Goal: Information Seeking & Learning: Learn about a topic

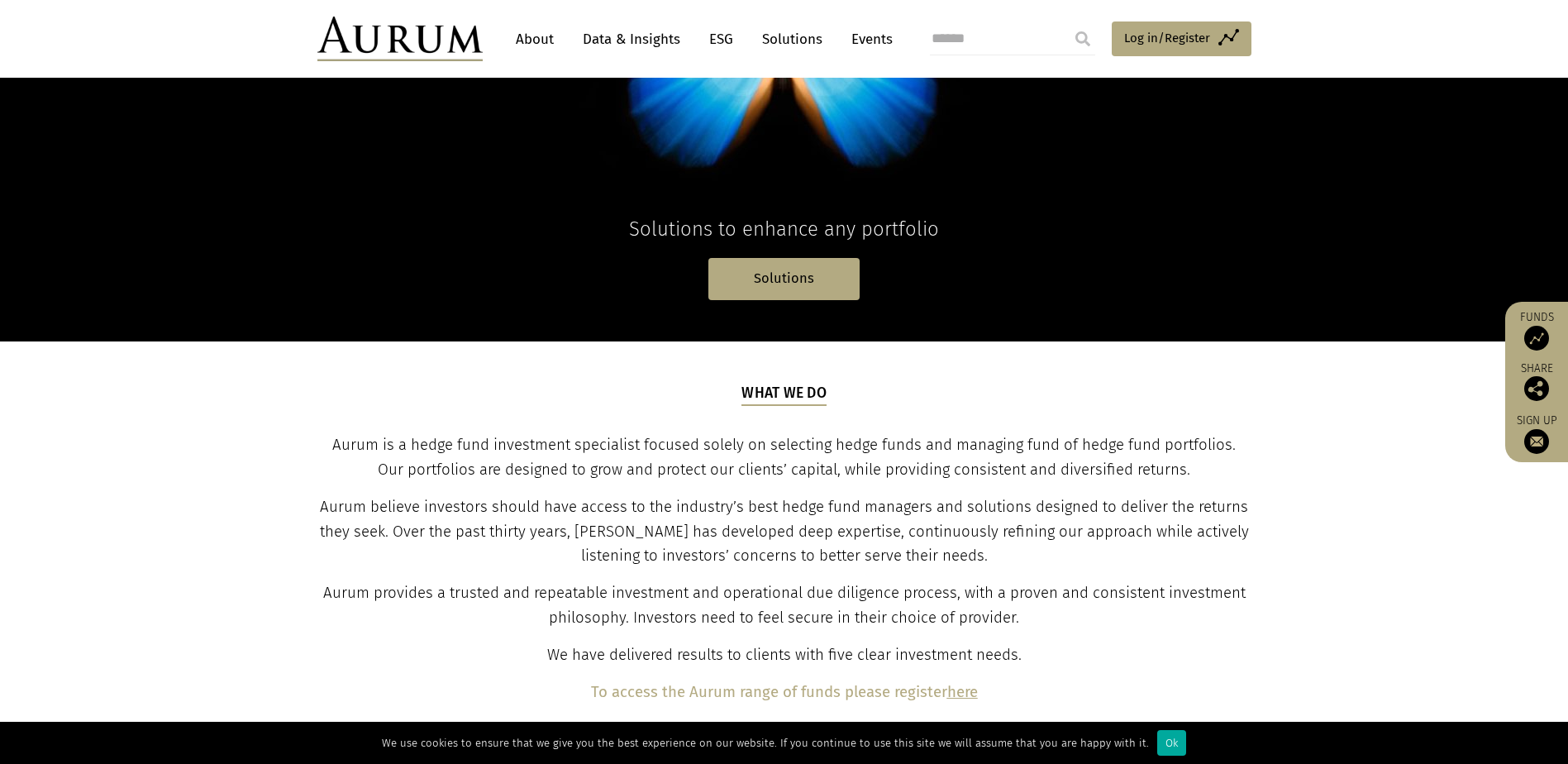
scroll to position [59, 0]
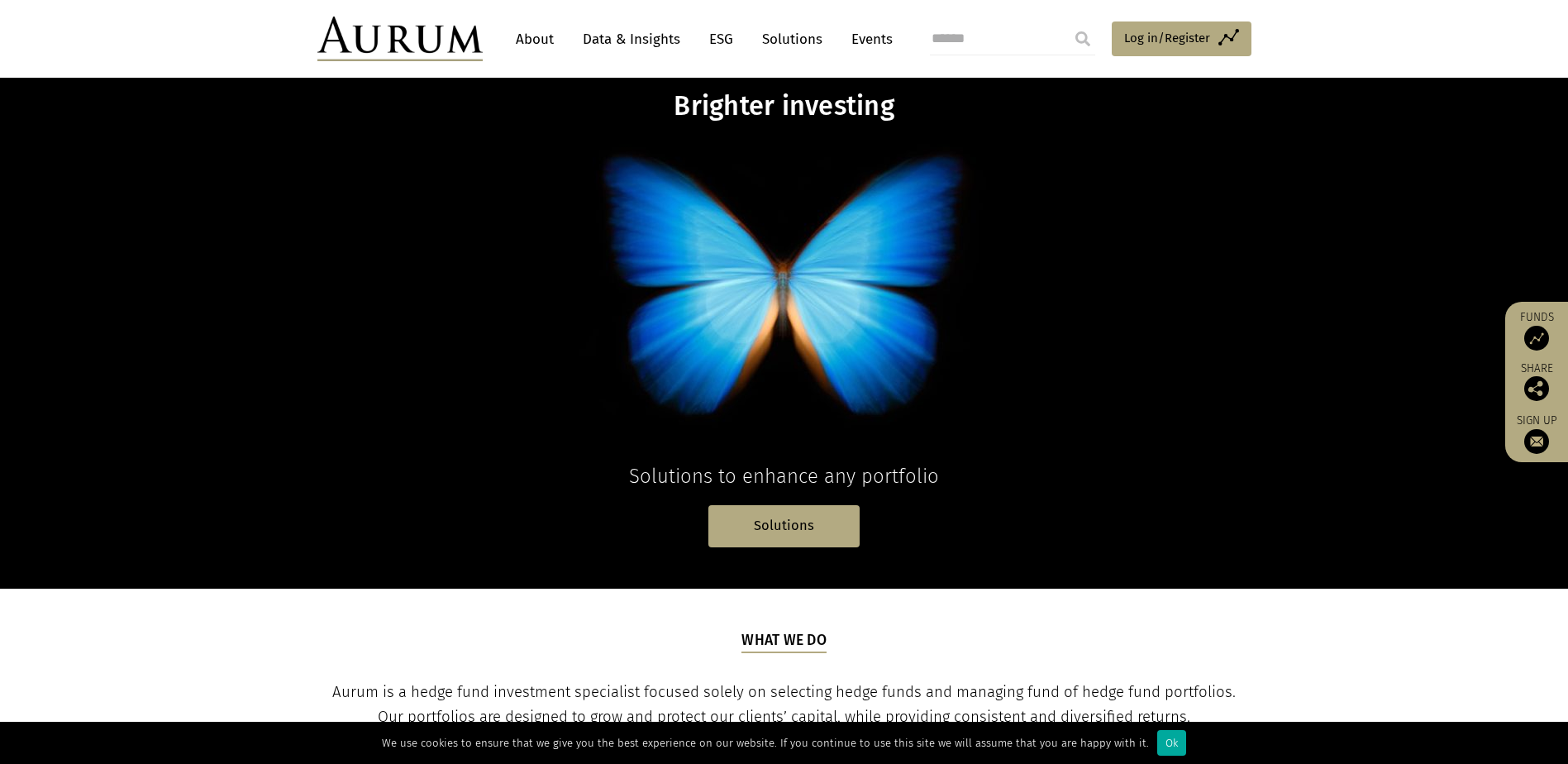
click at [532, 42] on link "About" at bounding box center [535, 39] width 54 height 31
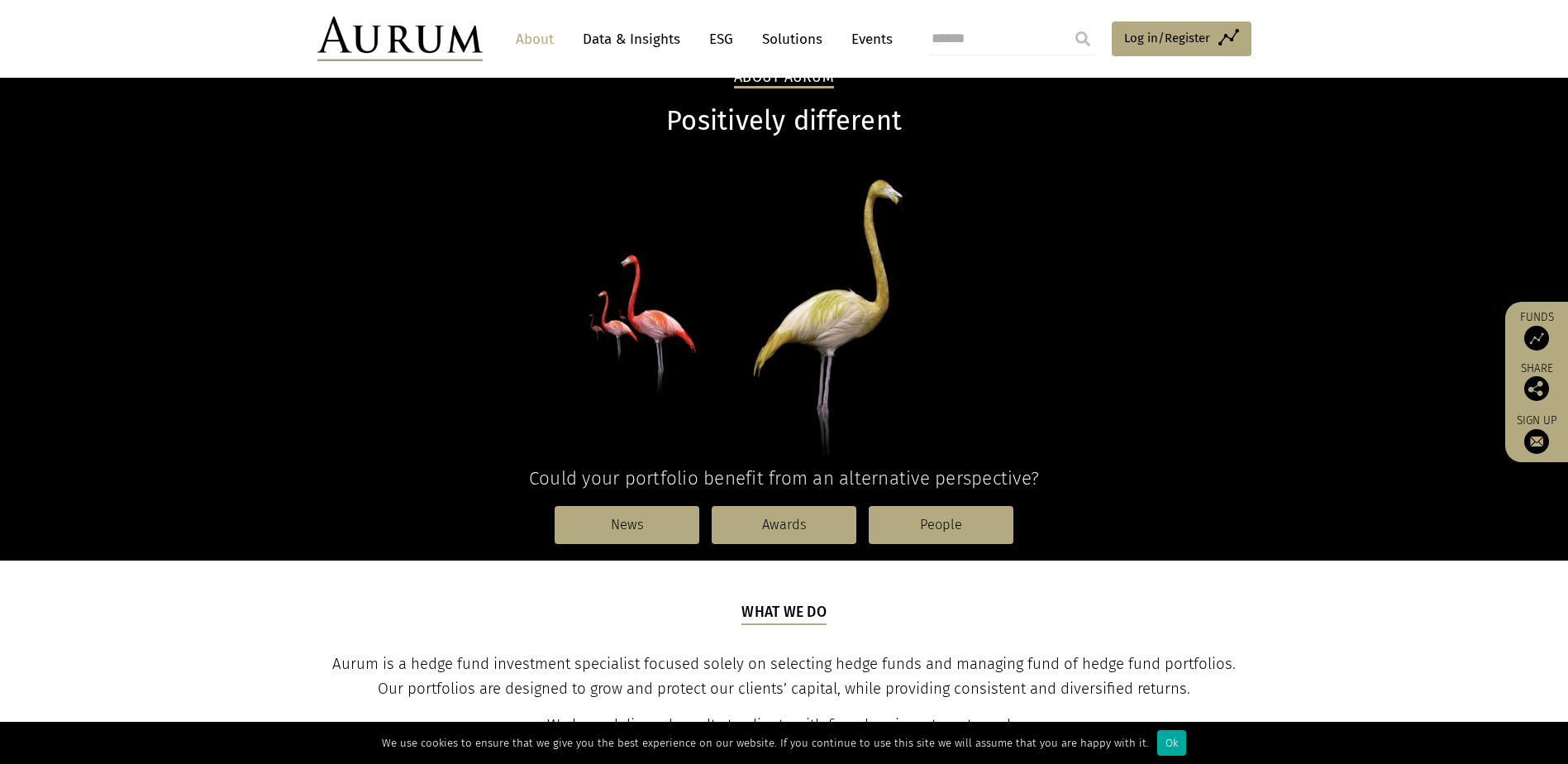
scroll to position [82, 0]
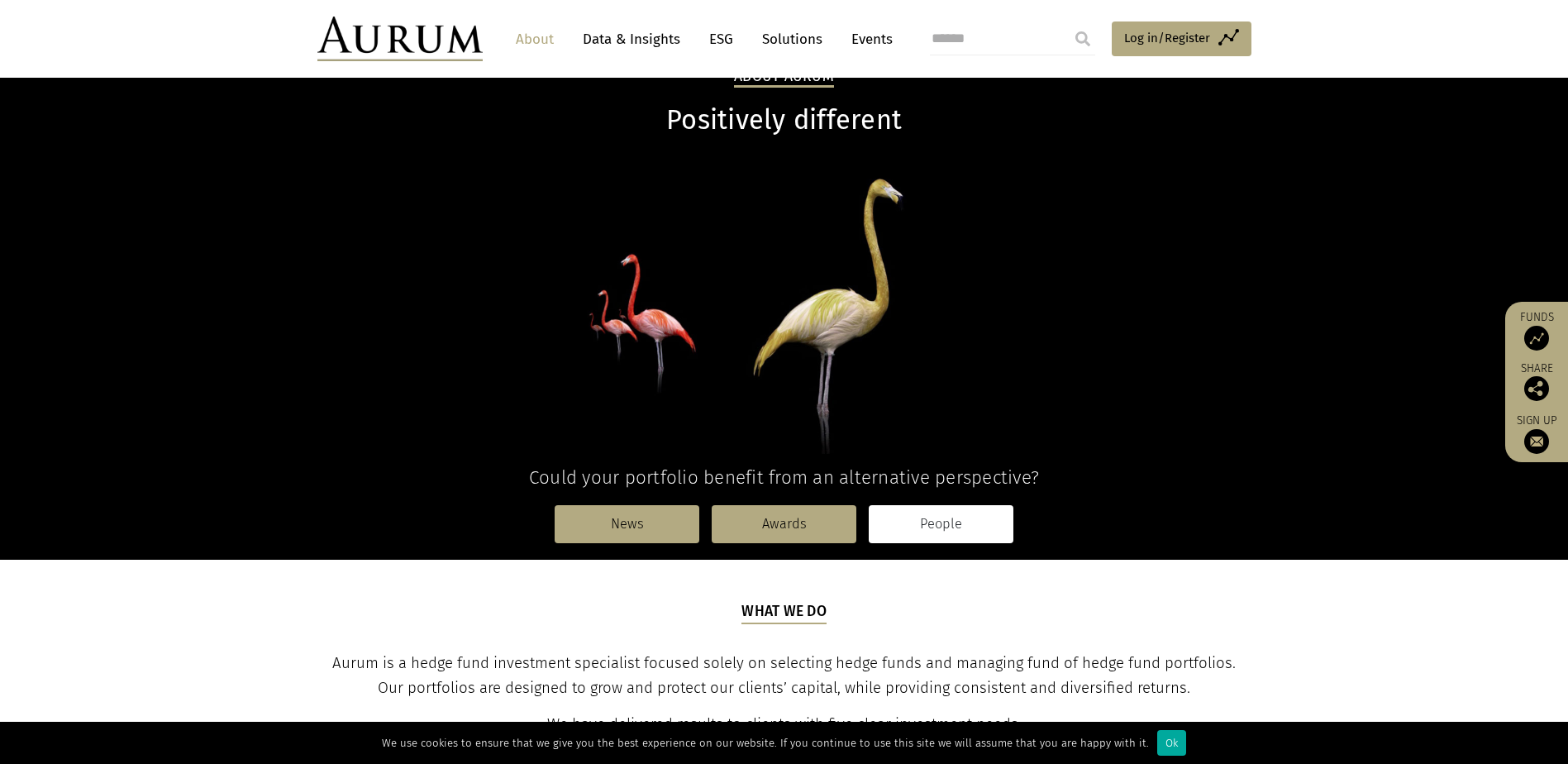
click at [934, 529] on link "People" at bounding box center [941, 523] width 144 height 38
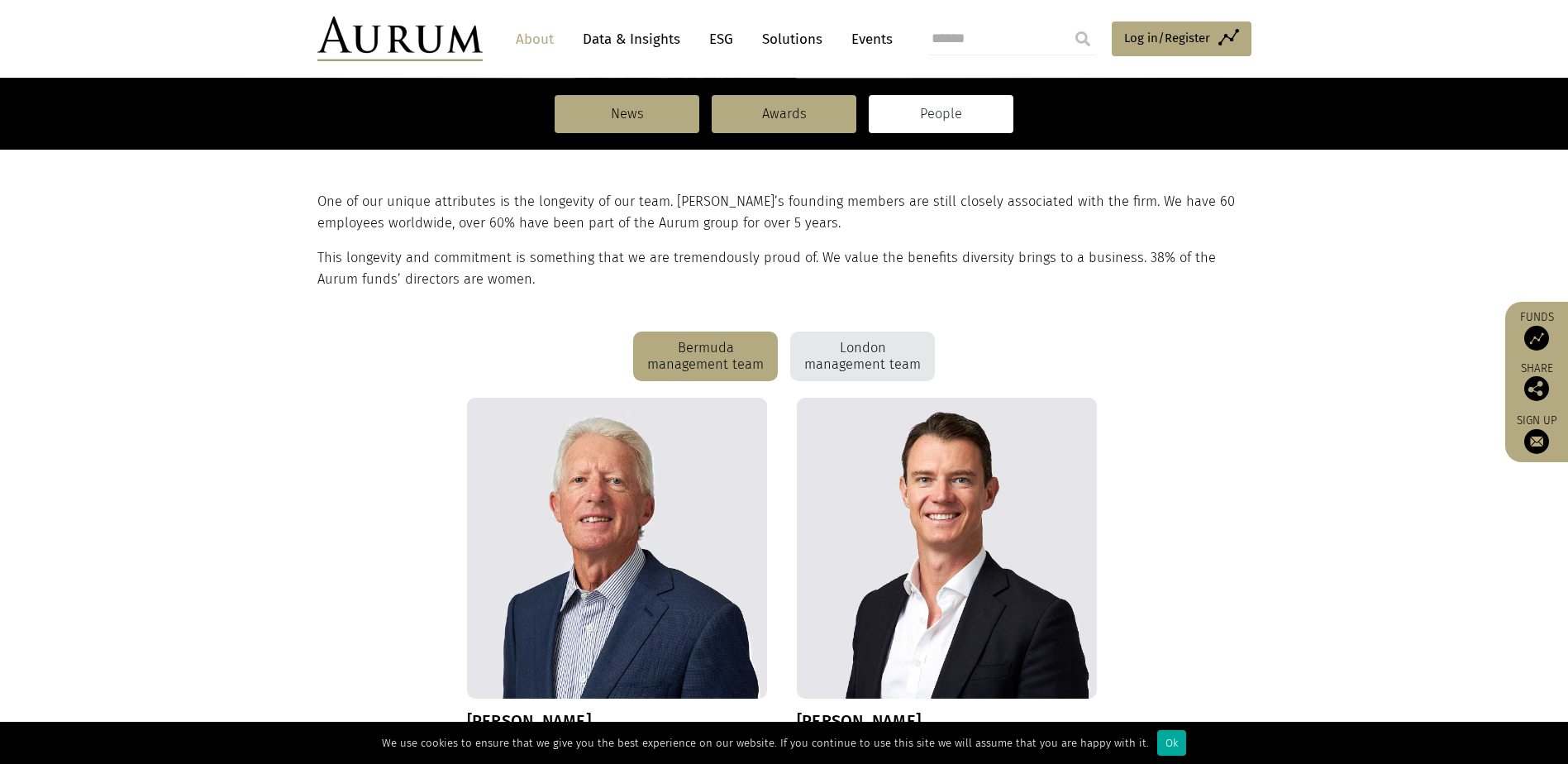
scroll to position [413, 0]
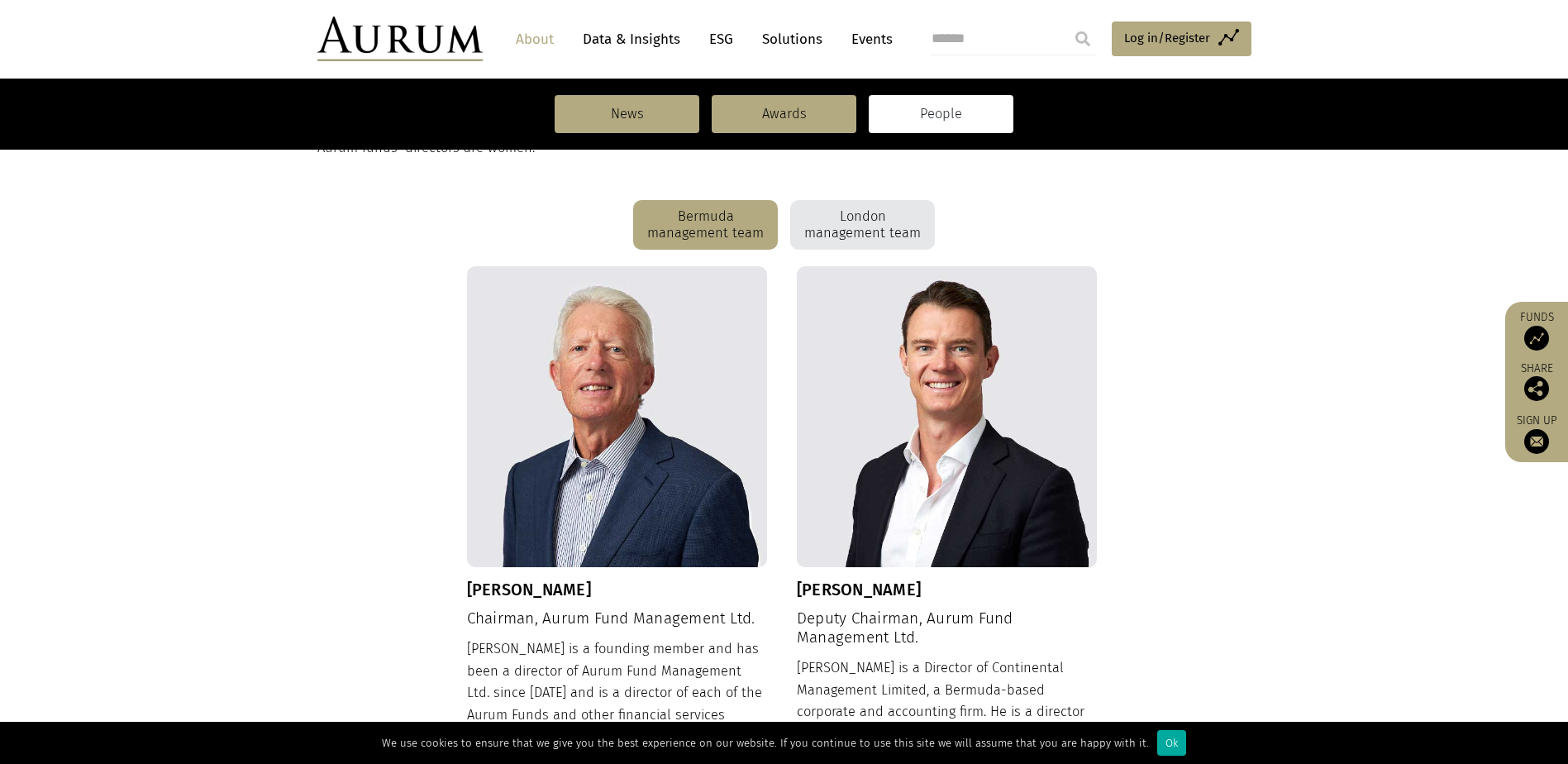
click at [844, 223] on div "London management team" at bounding box center [862, 225] width 144 height 50
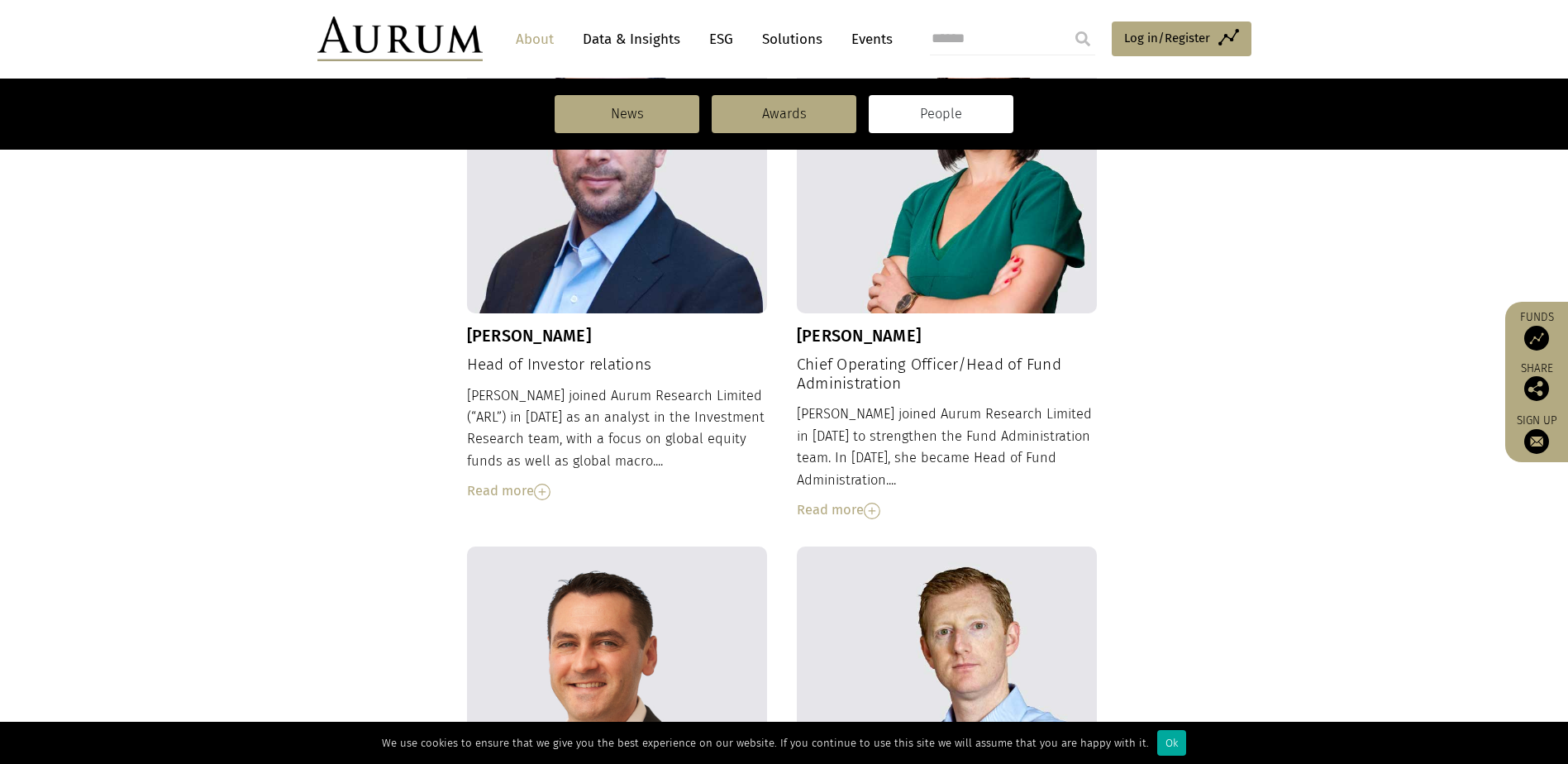
scroll to position [1290, 0]
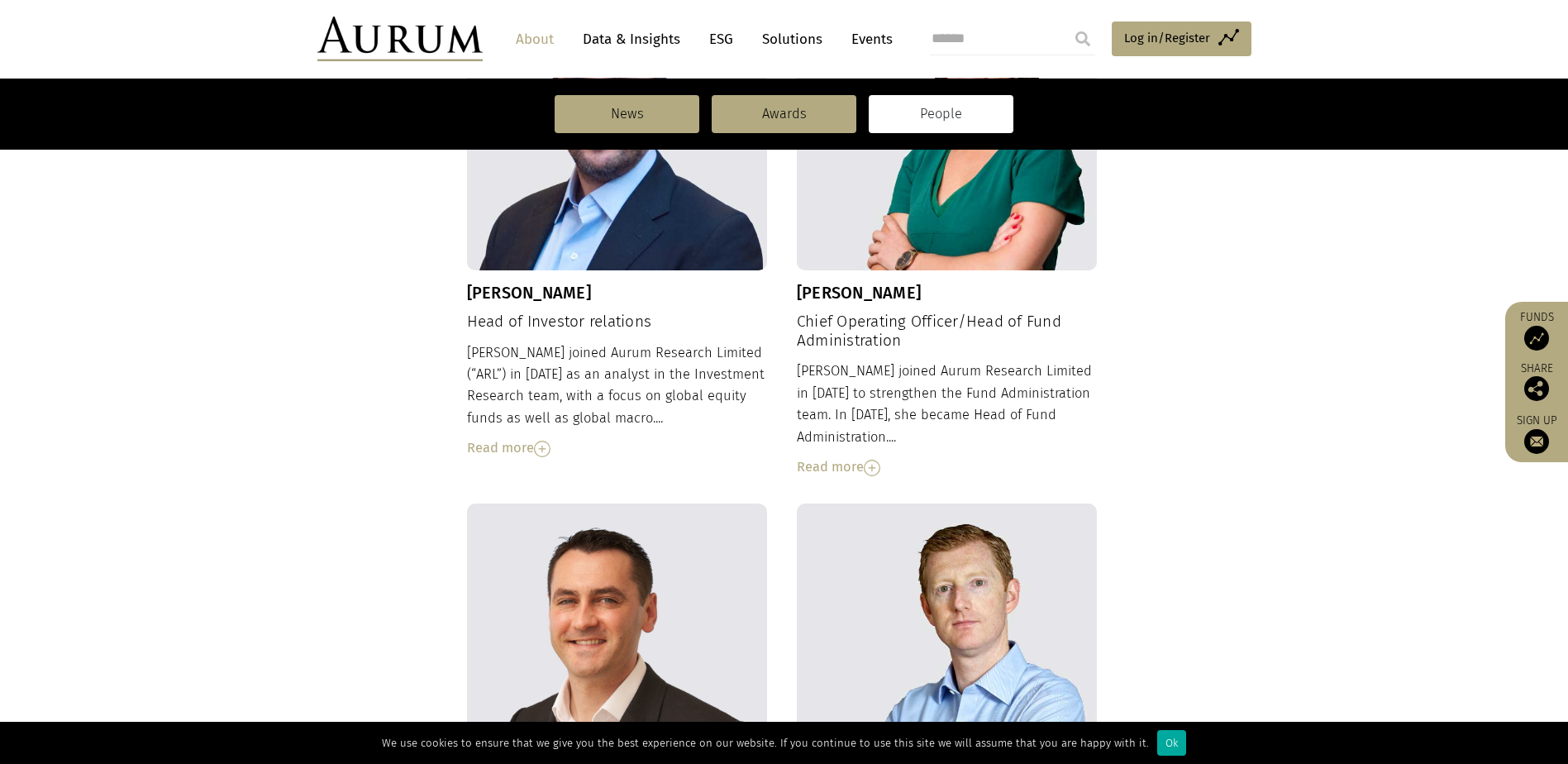
click at [847, 456] on div "Read more" at bounding box center [946, 466] width 300 height 22
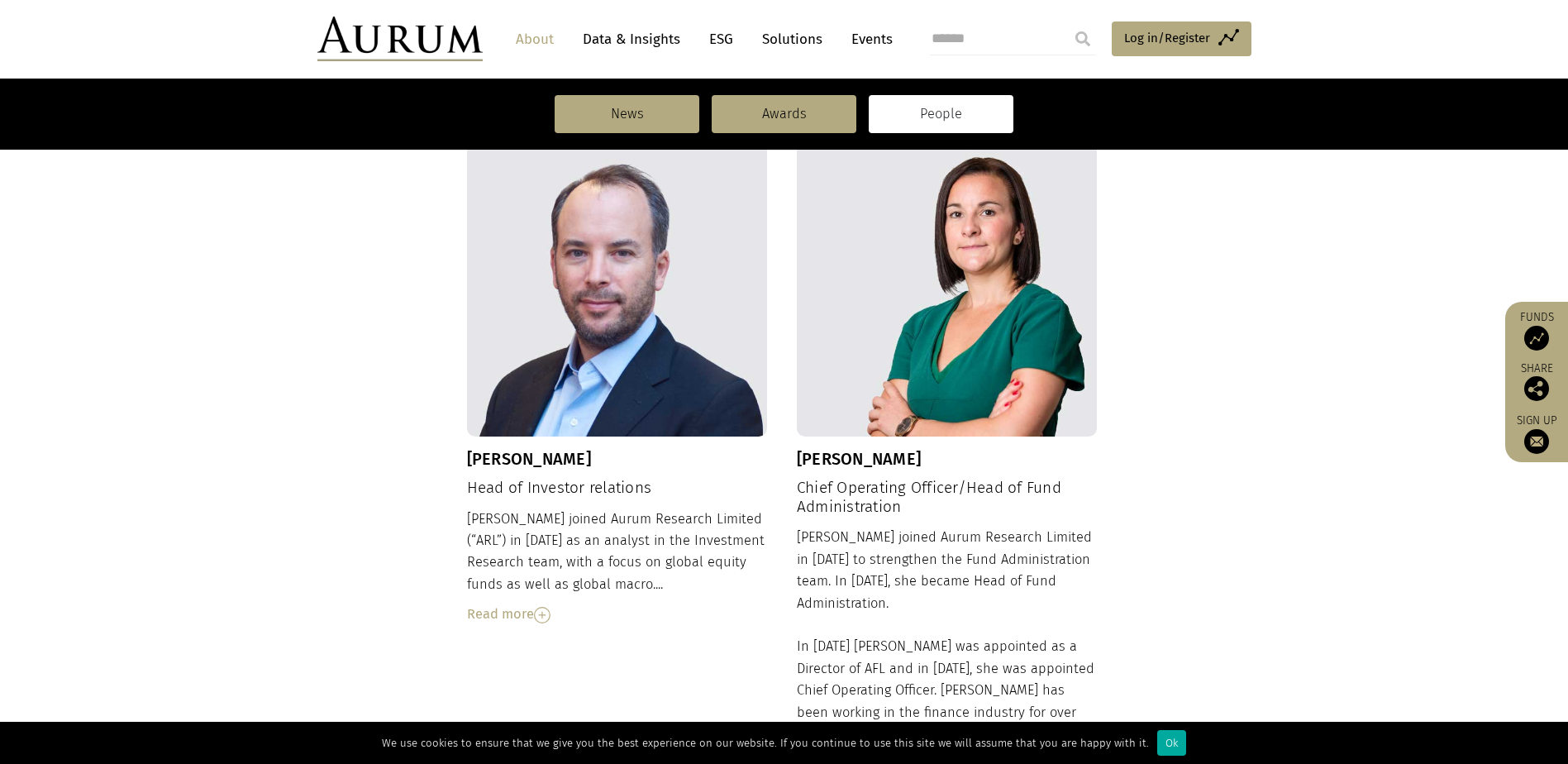
scroll to position [1124, 0]
drag, startPoint x: 931, startPoint y: 432, endPoint x: 792, endPoint y: 438, distance: 139.1
click at [792, 438] on div "Jason Sweidan Head of Investor relations Jason joined Aurum Research Limited (“…" at bounding box center [784, 554] width 635 height 839
drag, startPoint x: 792, startPoint y: 438, endPoint x: 880, endPoint y: 433, distance: 88.1
copy div "Michelle Bennett"
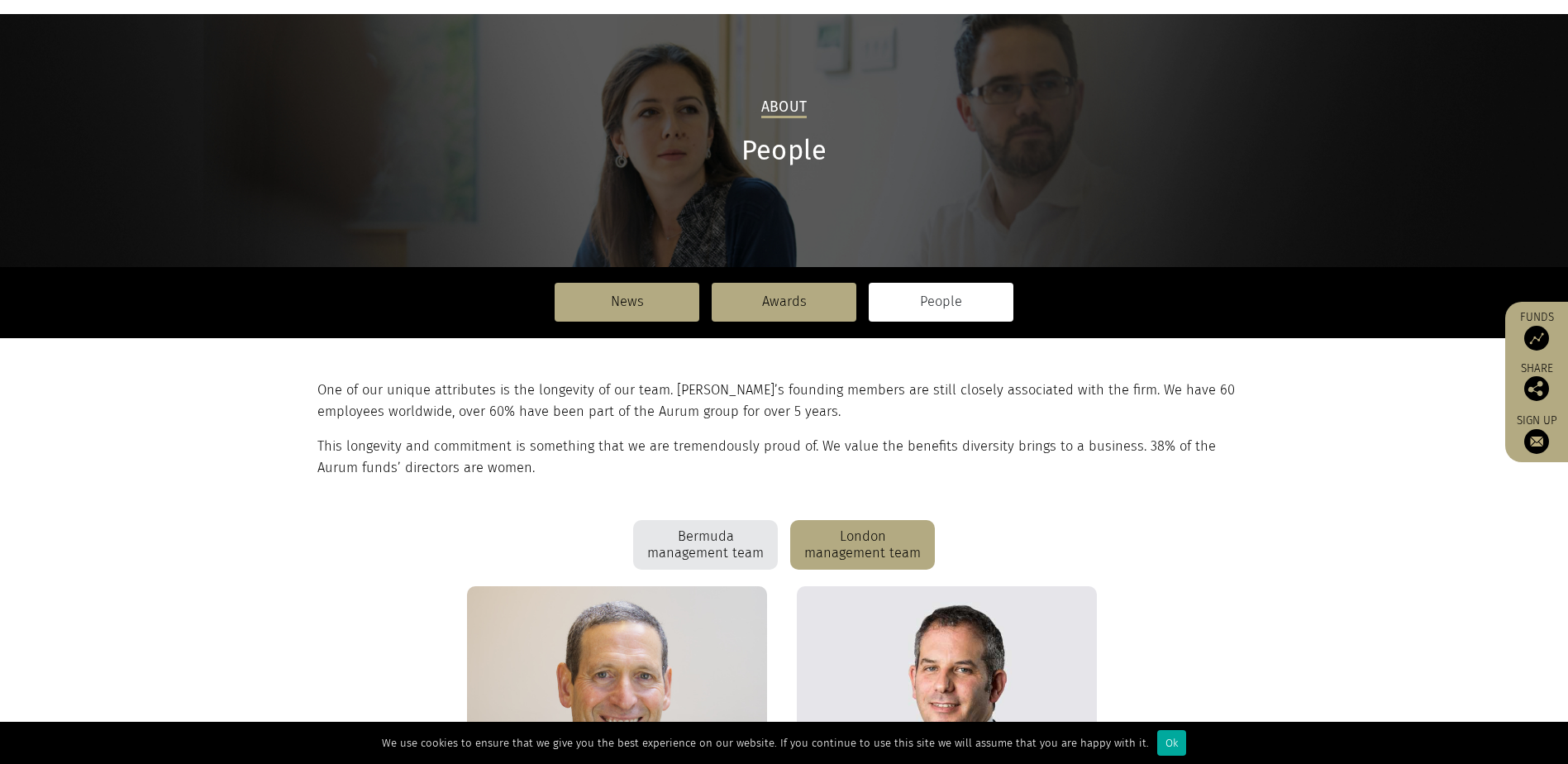
scroll to position [0, 0]
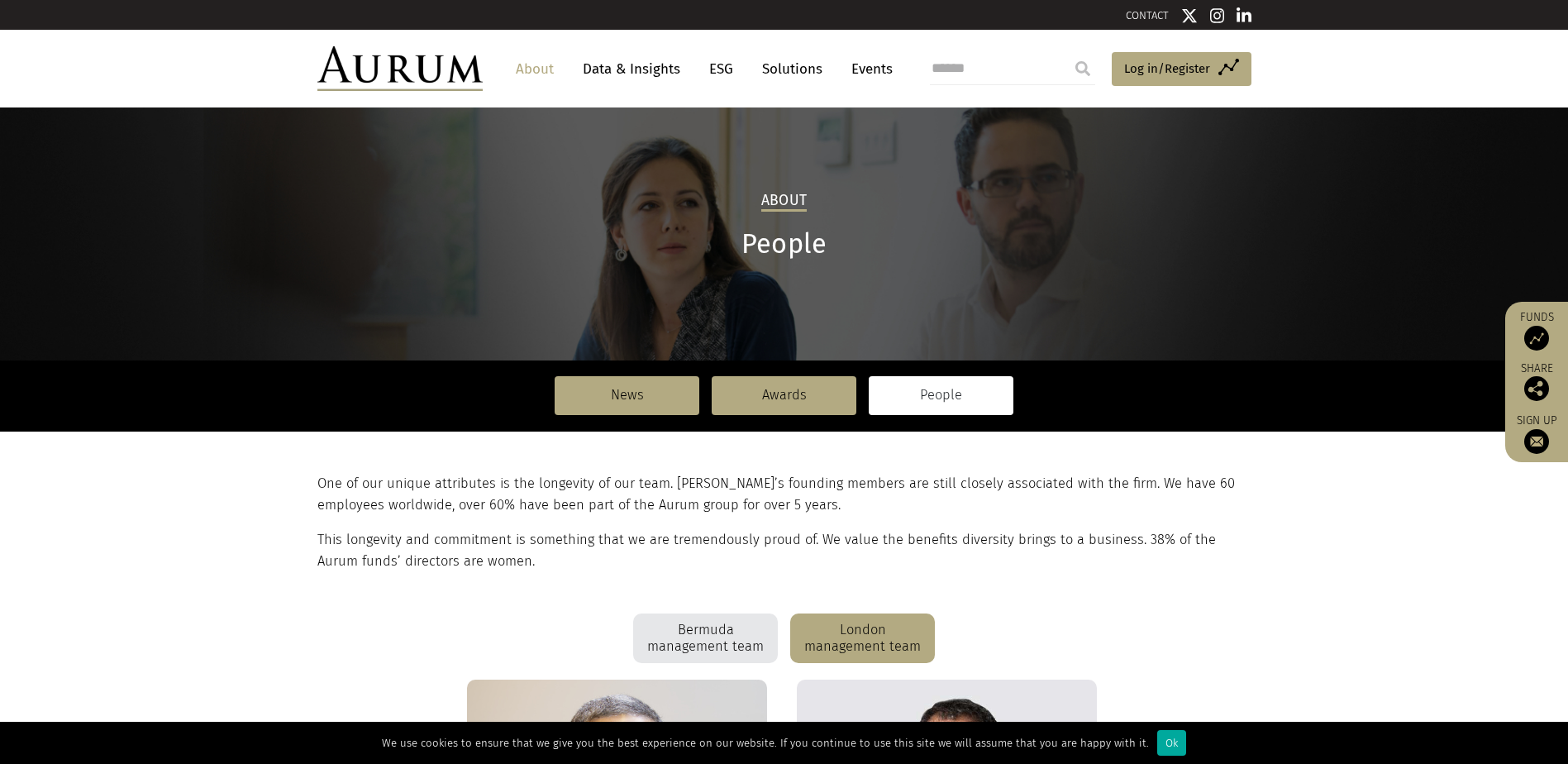
click at [722, 631] on div "Bermuda management team" at bounding box center [705, 638] width 144 height 50
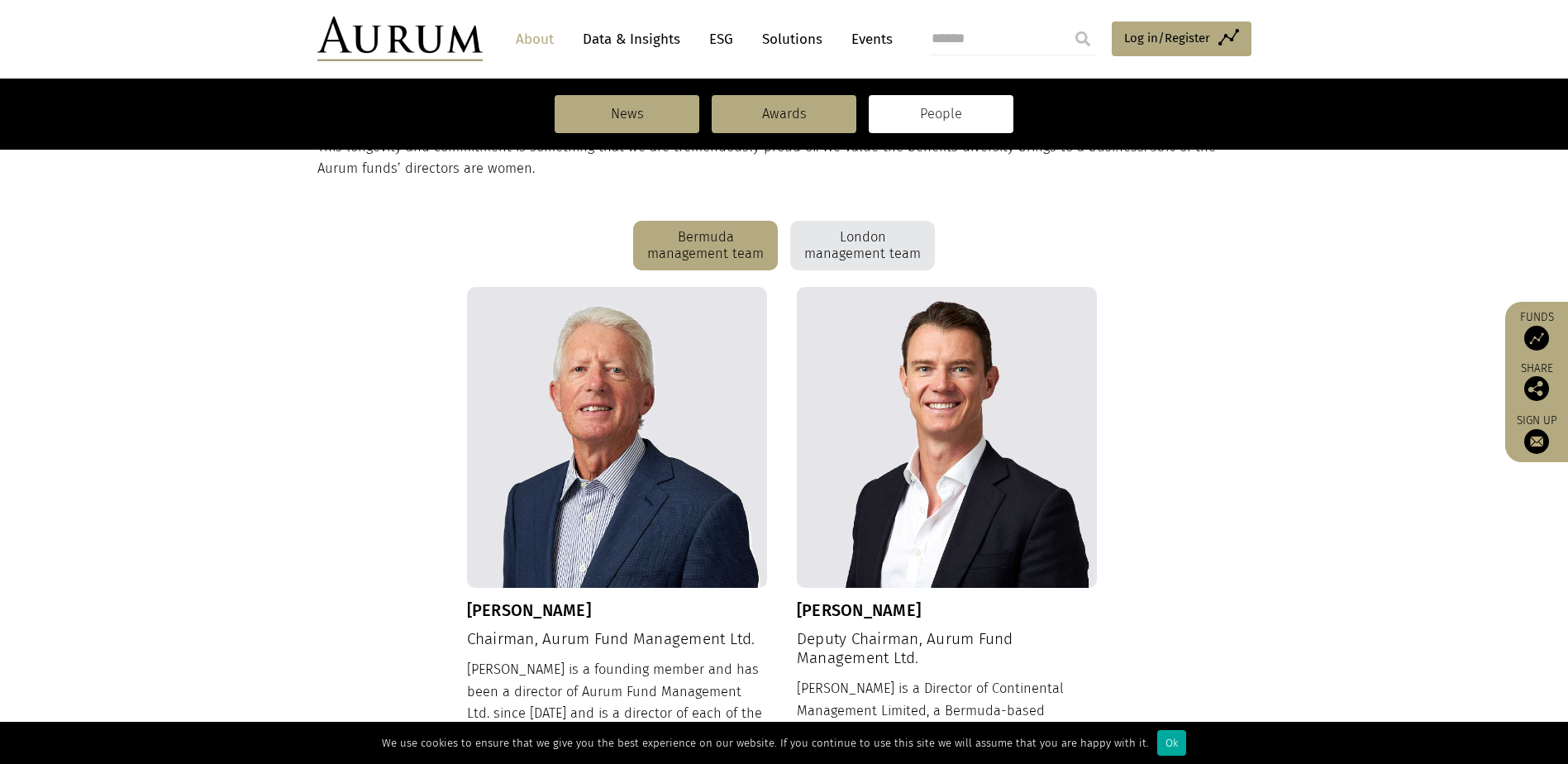
scroll to position [248, 0]
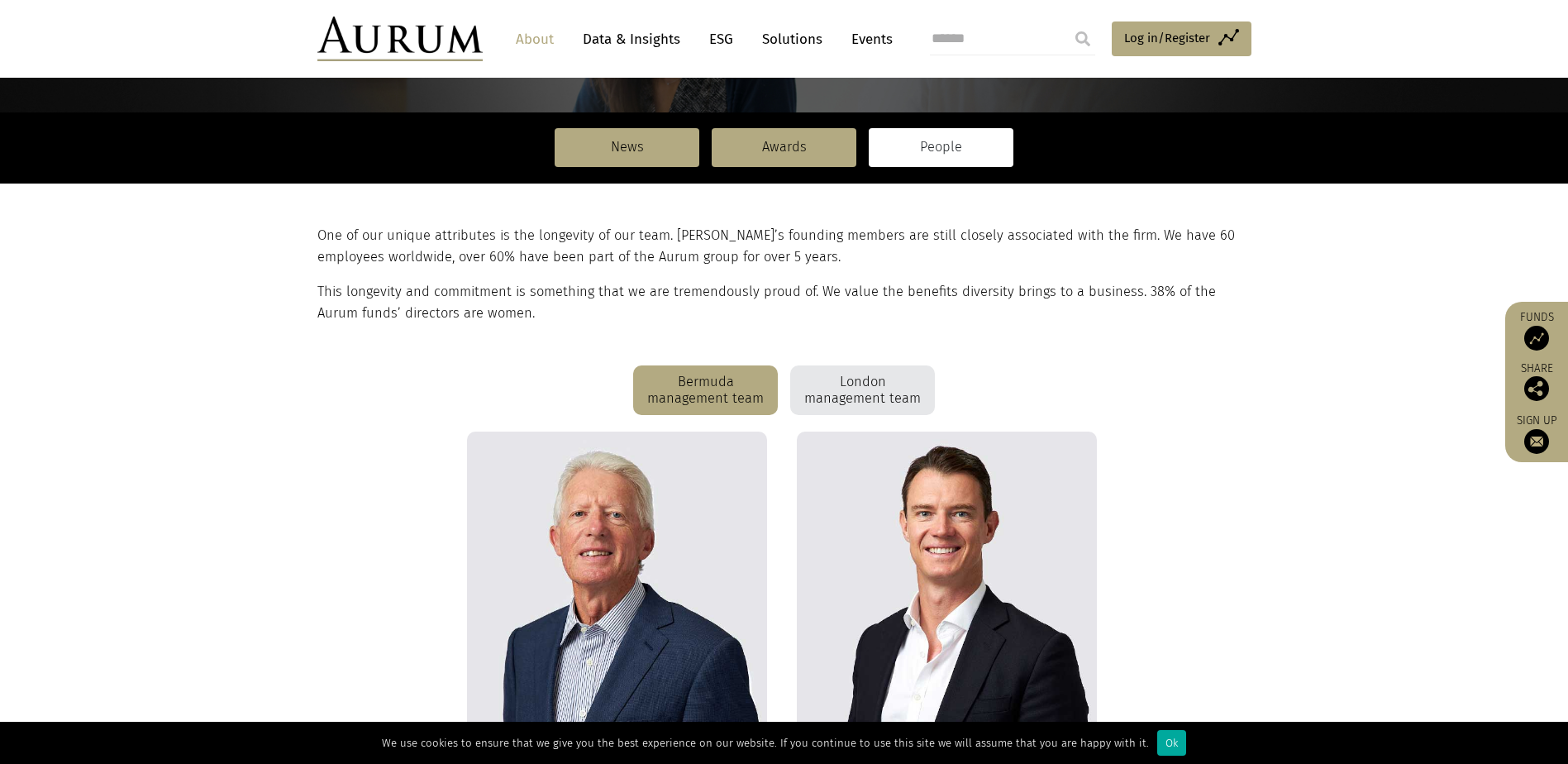
click at [890, 384] on div "London management team" at bounding box center [862, 389] width 144 height 50
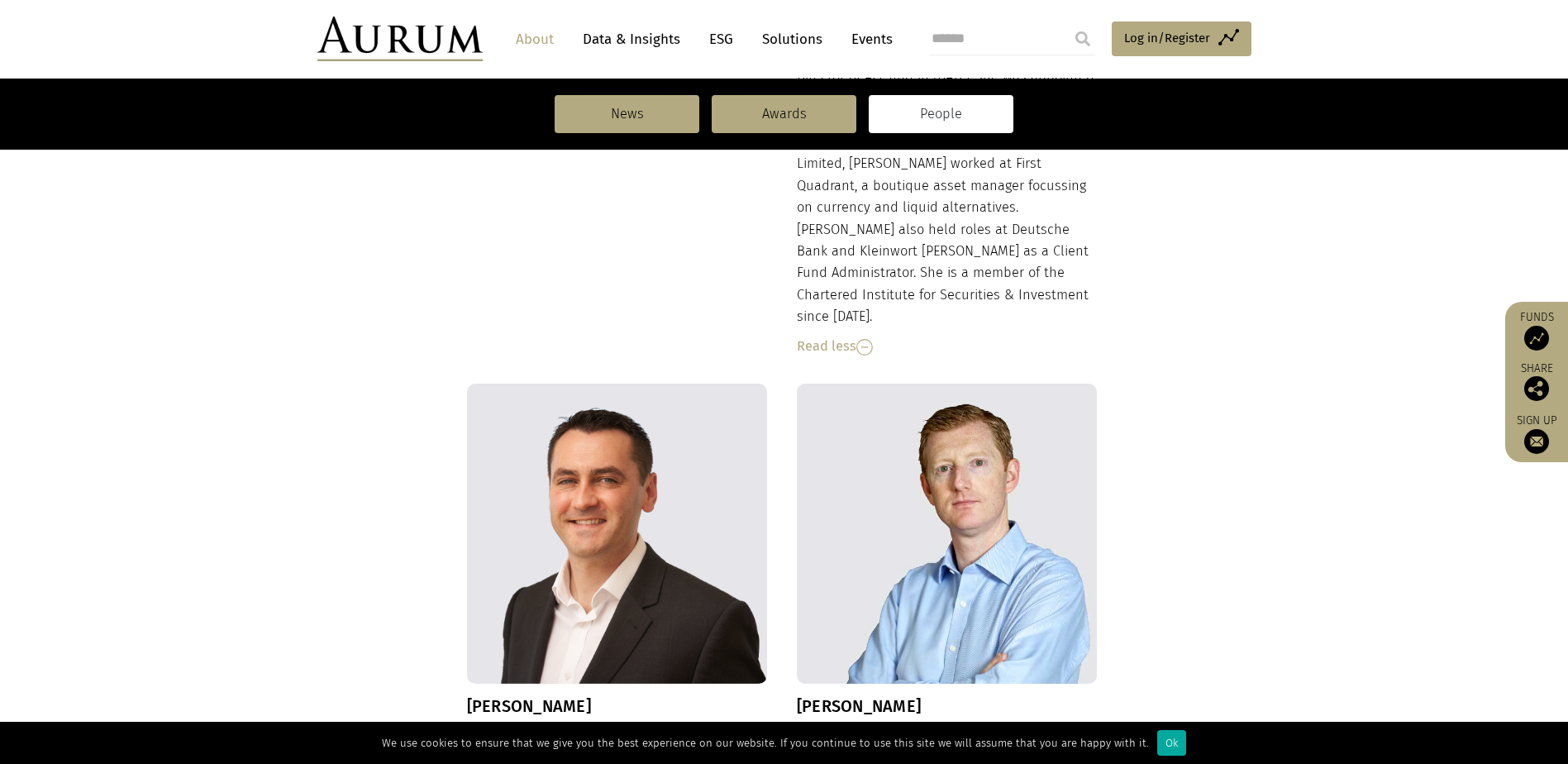
scroll to position [2067, 0]
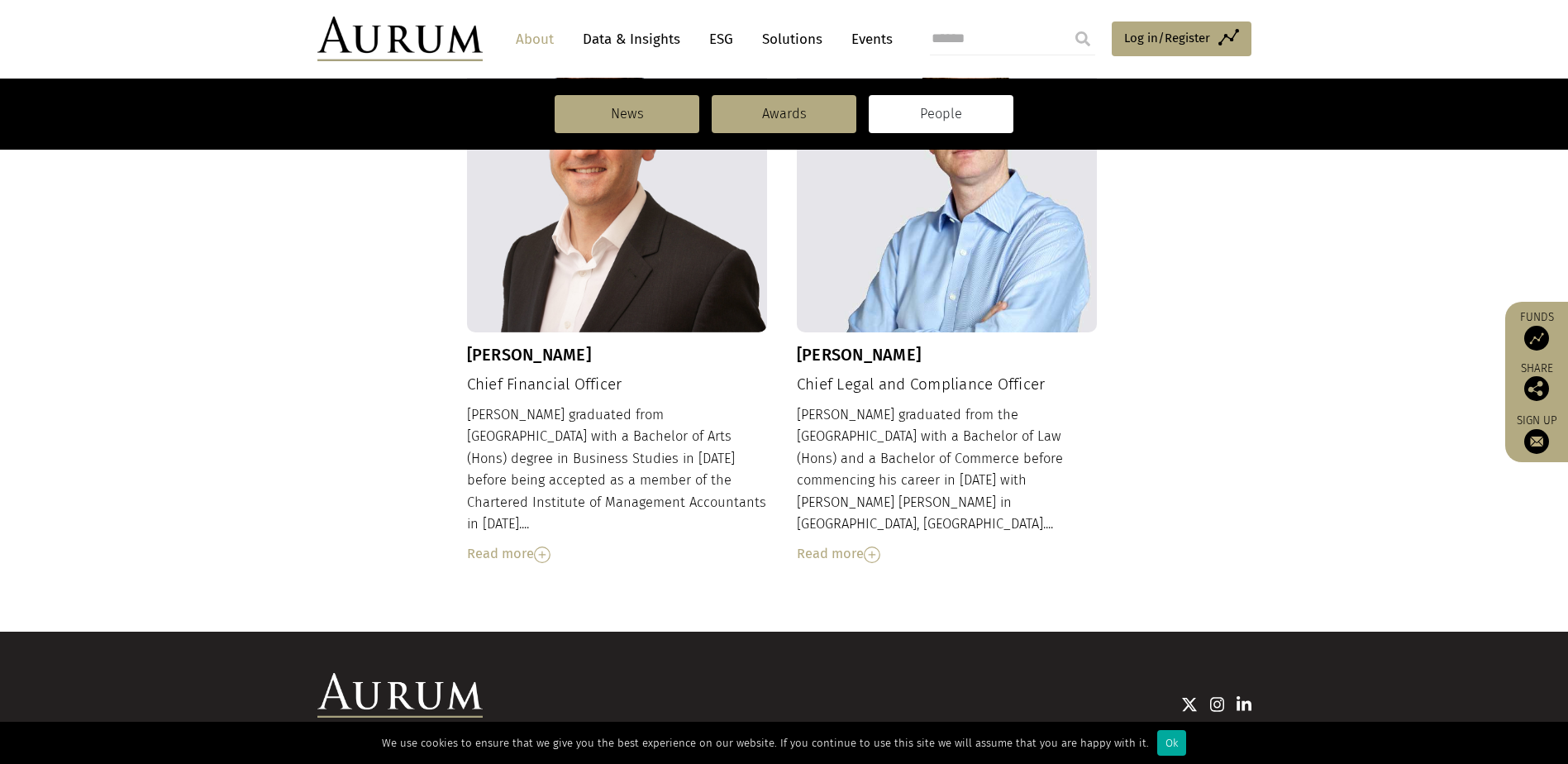
click at [635, 32] on link "Data & Insights" at bounding box center [632, 39] width 114 height 31
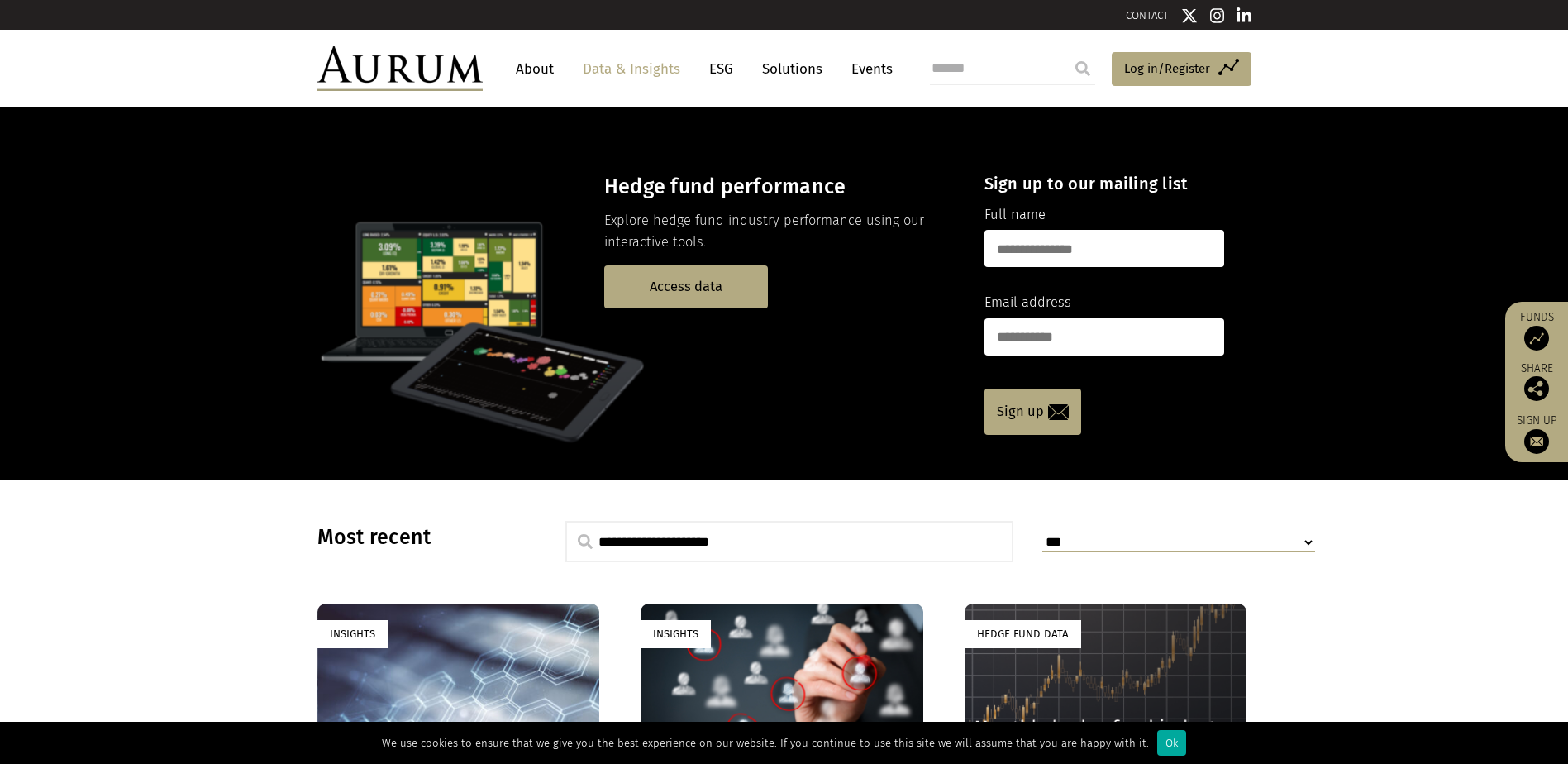
click at [790, 64] on link "Solutions" at bounding box center [792, 68] width 77 height 31
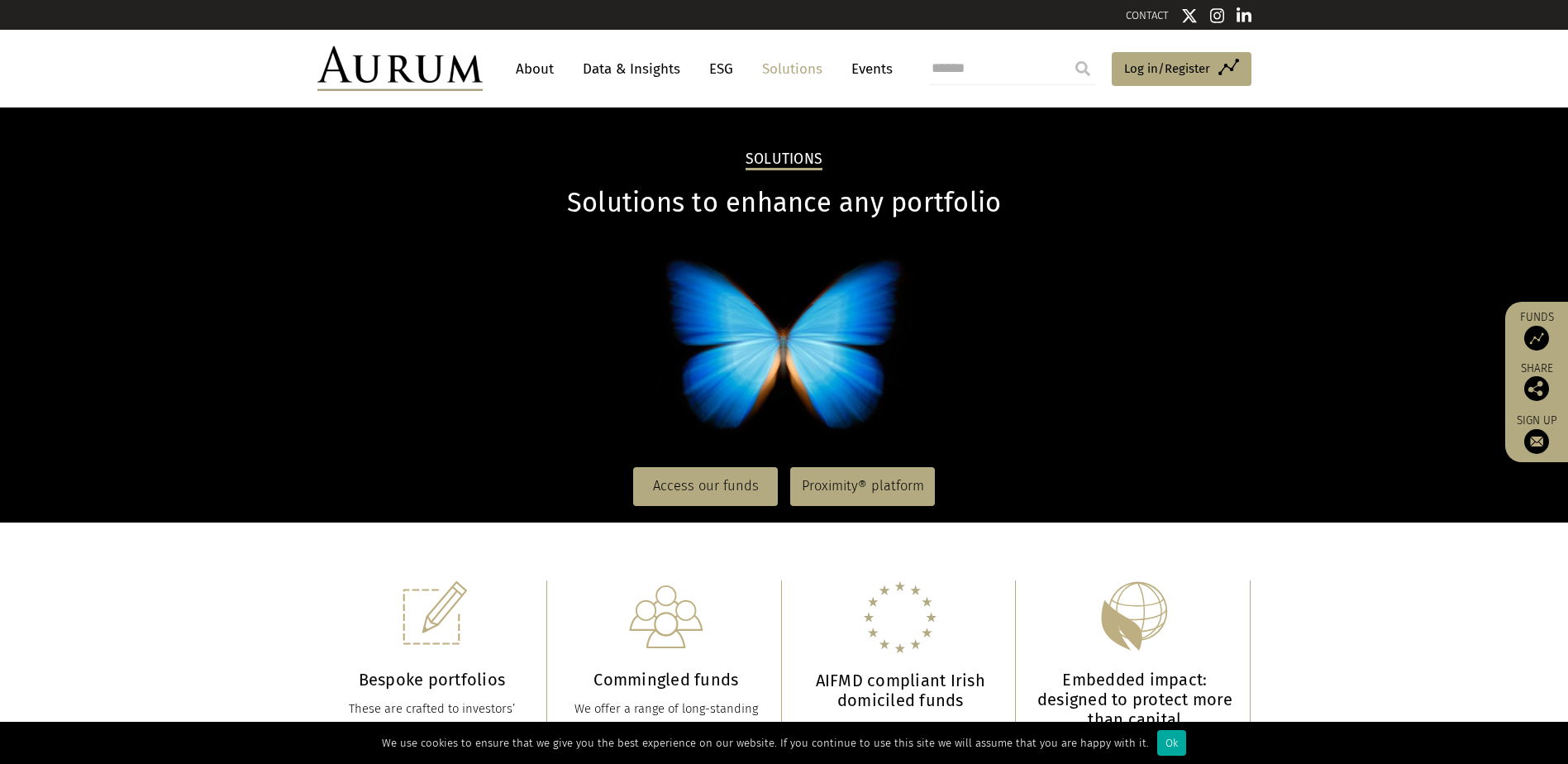
click at [888, 73] on link "Events" at bounding box center [867, 68] width 50 height 31
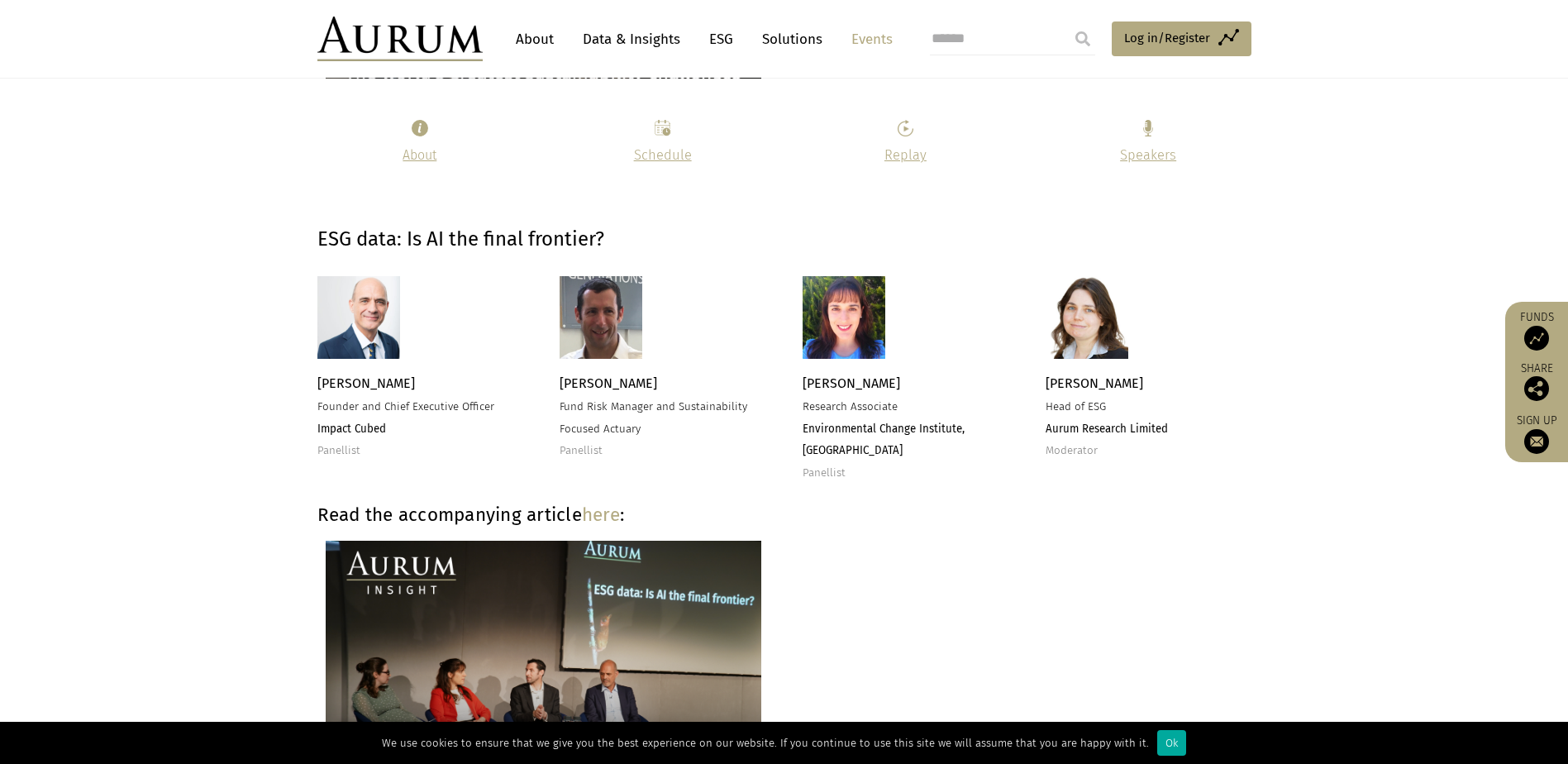
scroll to position [4049, 0]
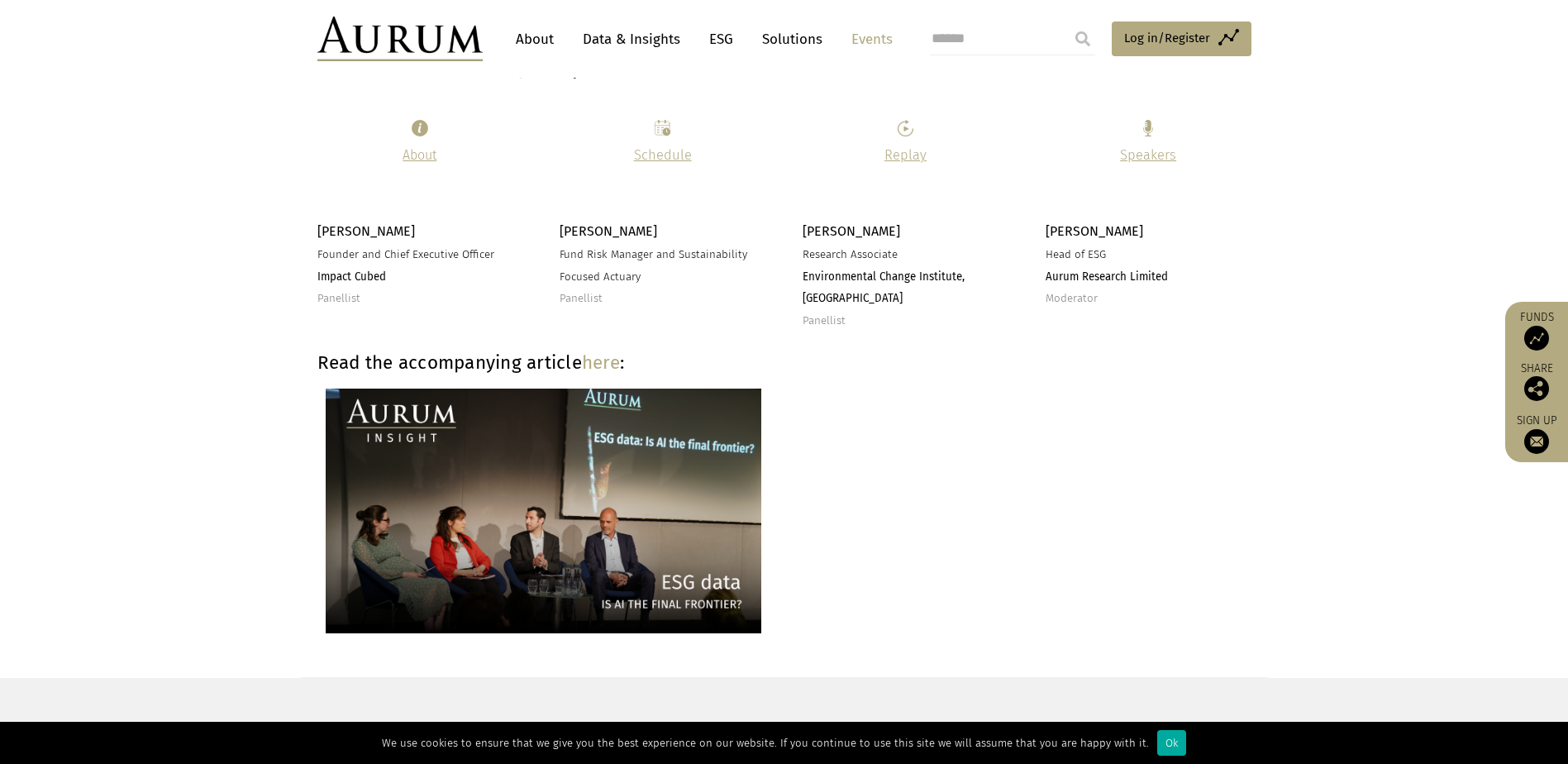
click at [555, 36] on link "About" at bounding box center [535, 39] width 54 height 31
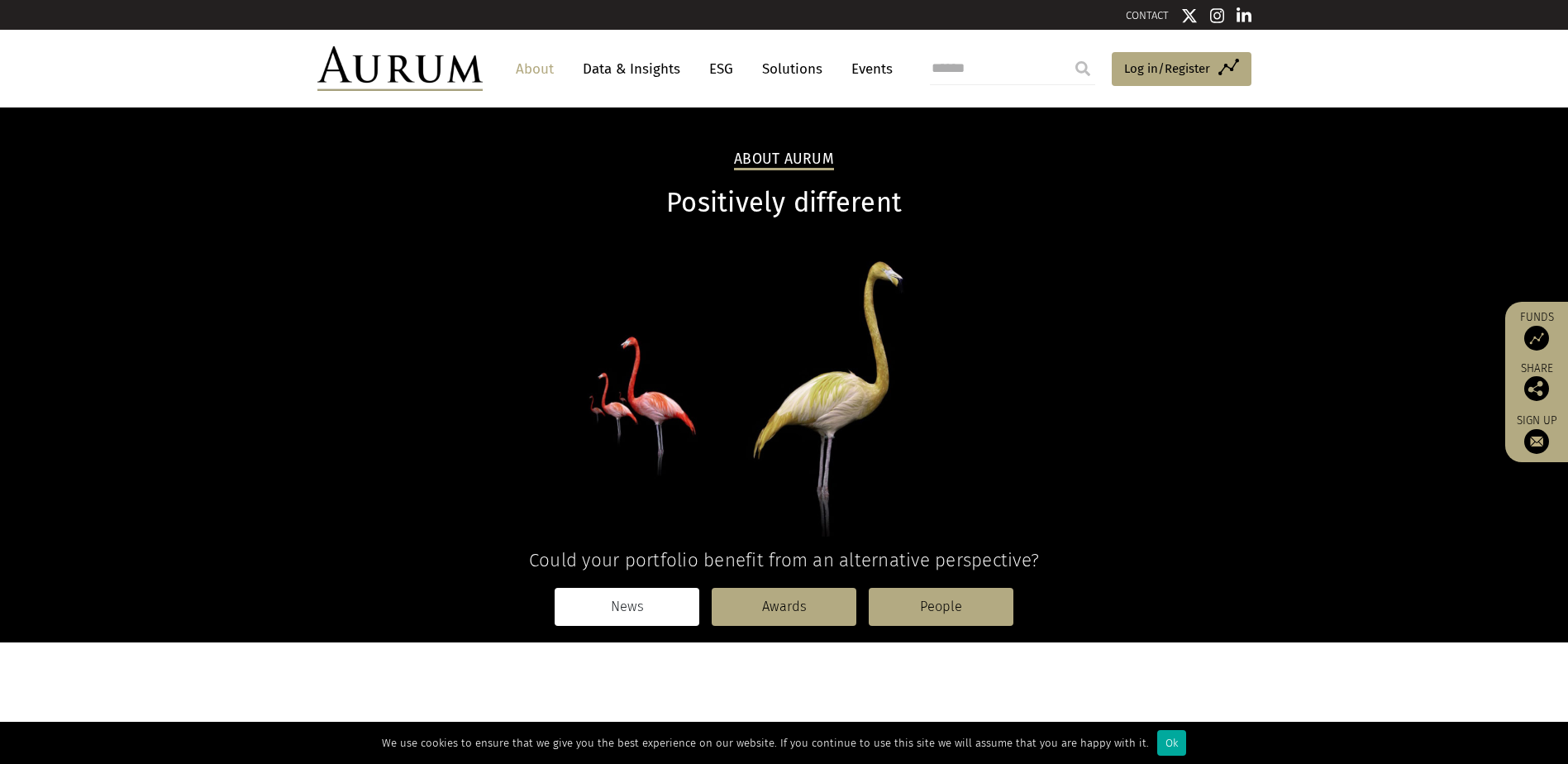
click at [638, 610] on link "News" at bounding box center [626, 607] width 144 height 38
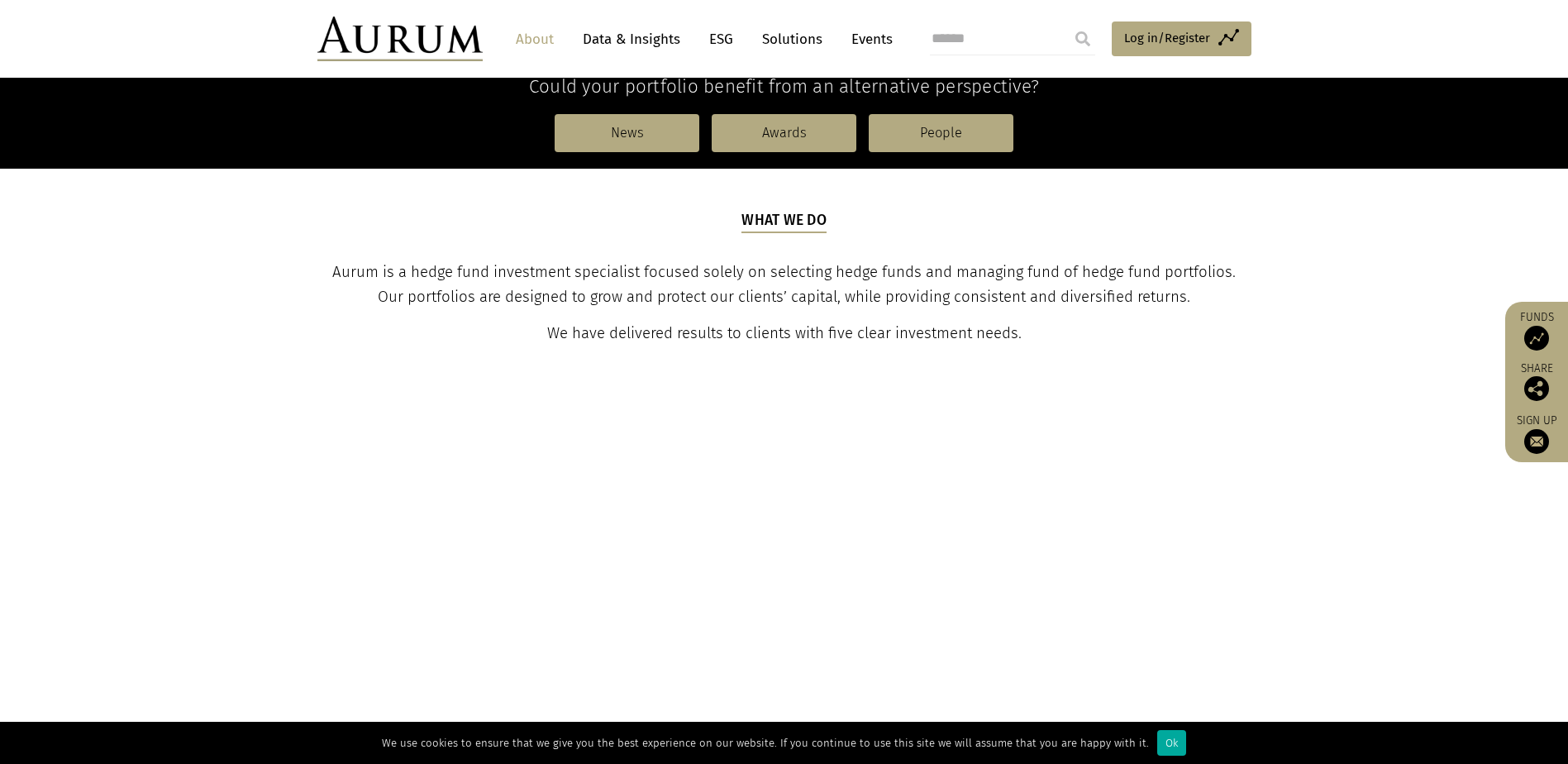
scroll to position [496, 0]
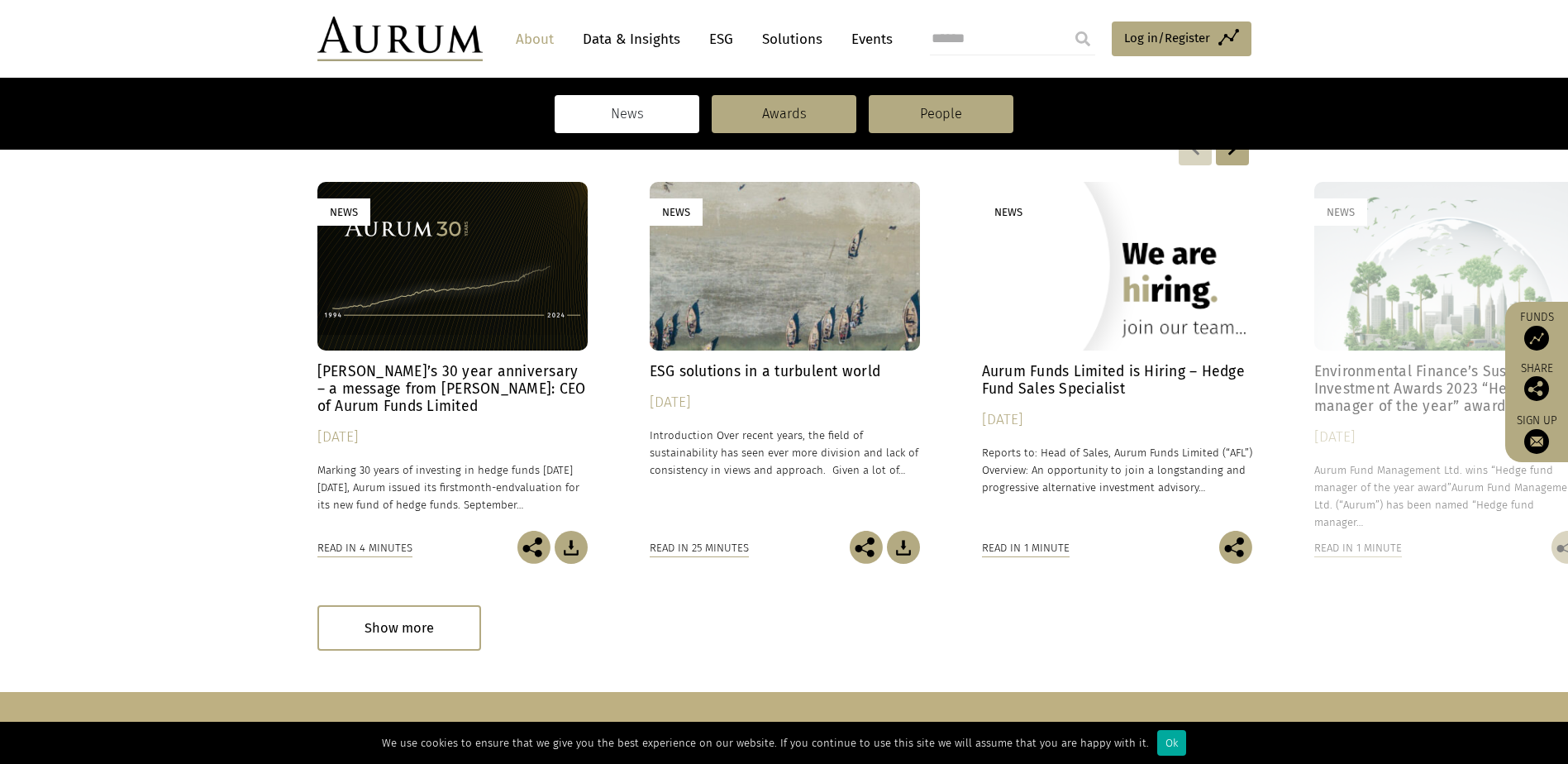
scroll to position [166, 0]
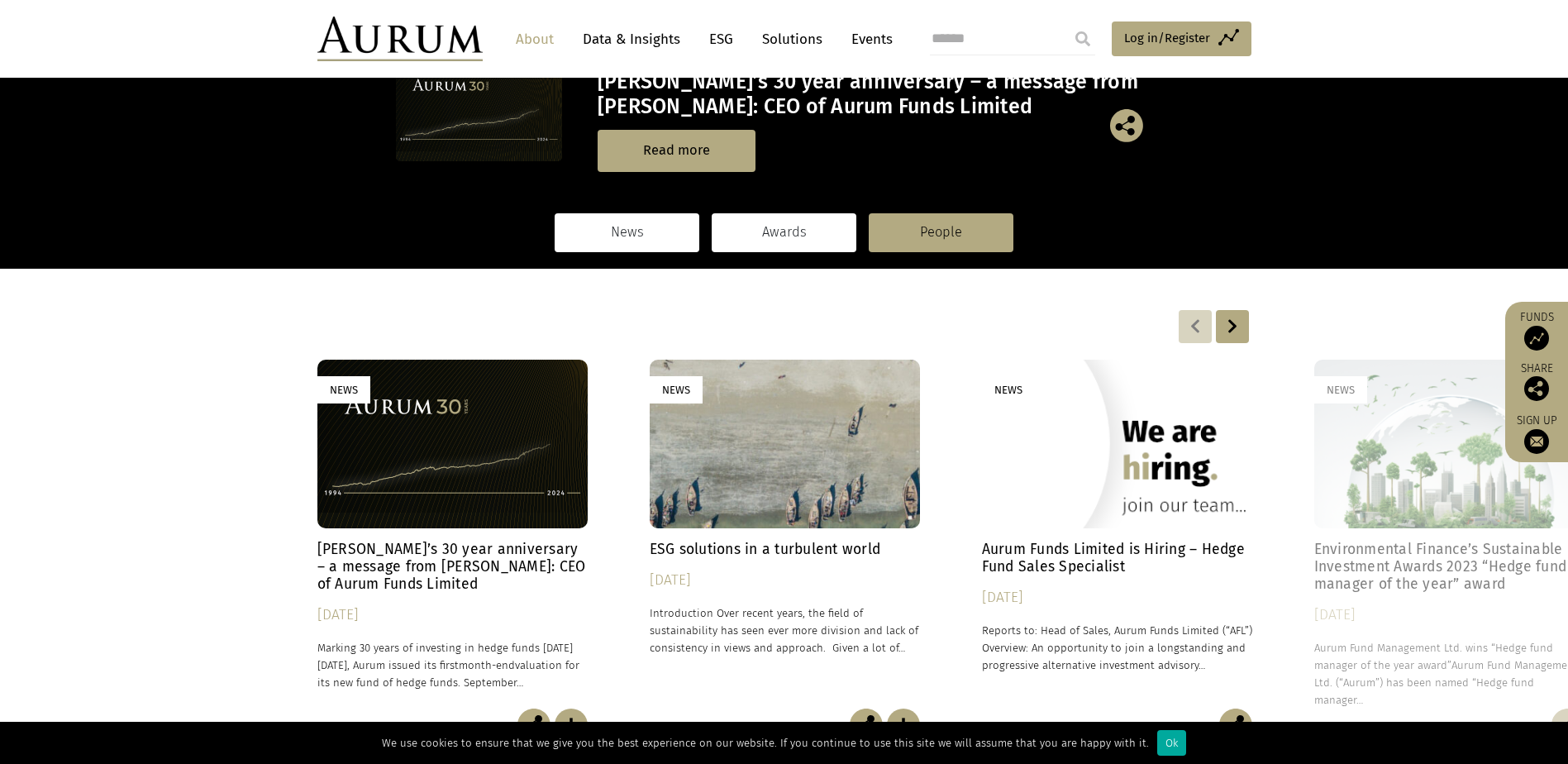
click at [766, 236] on link "Awards" at bounding box center [784, 232] width 144 height 38
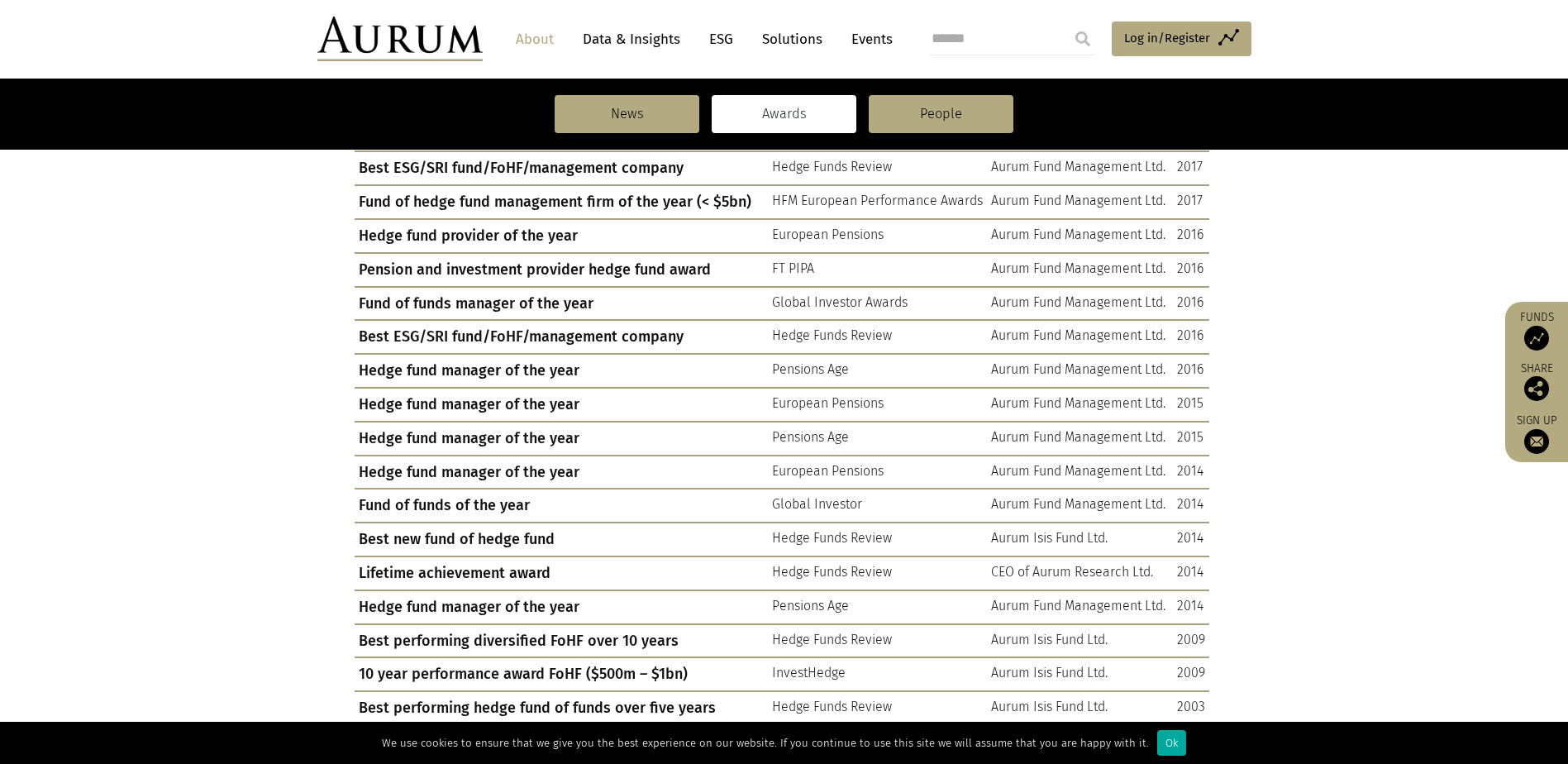
scroll to position [1488, 0]
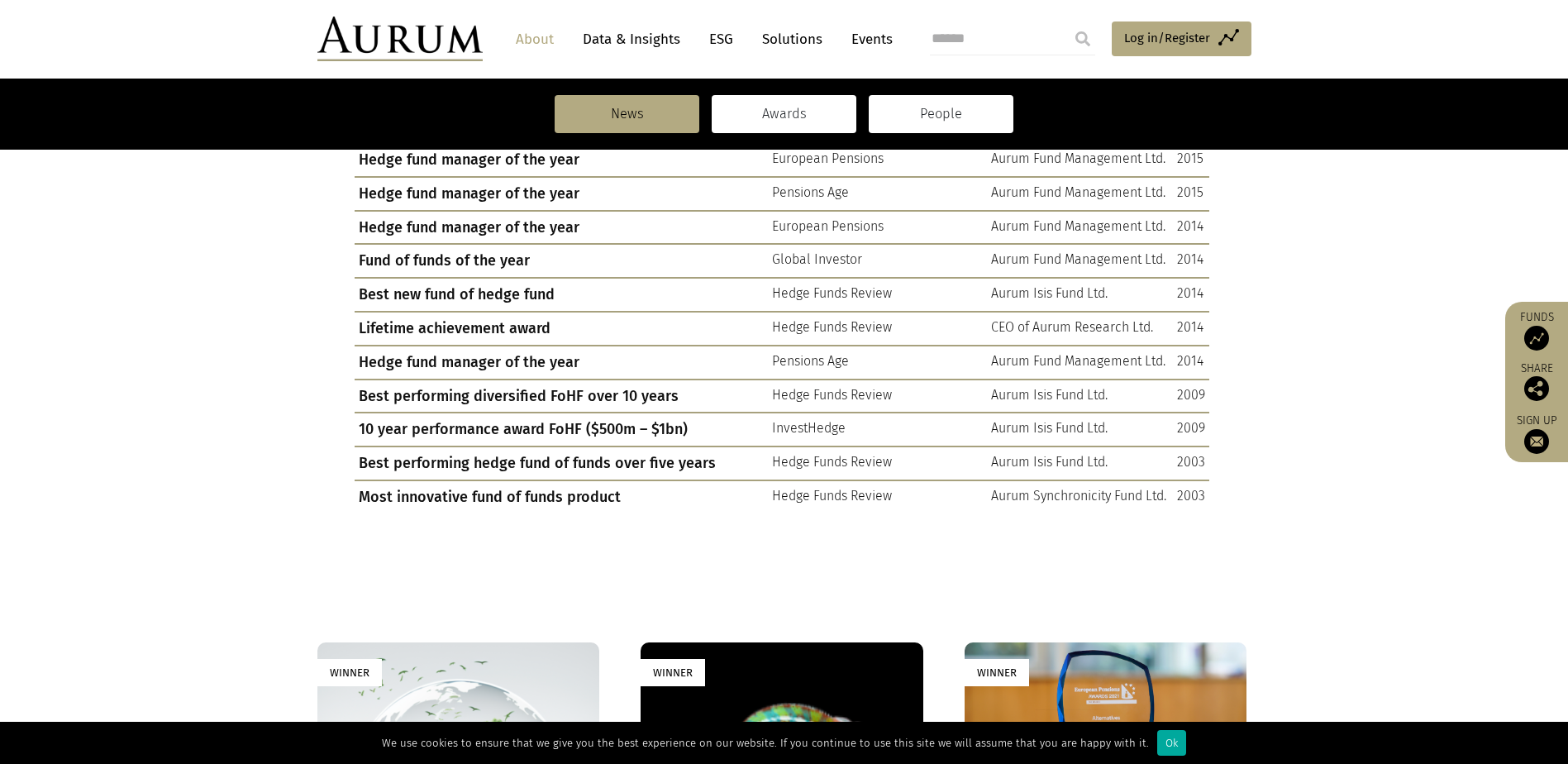
click at [974, 120] on link "People" at bounding box center [941, 114] width 144 height 38
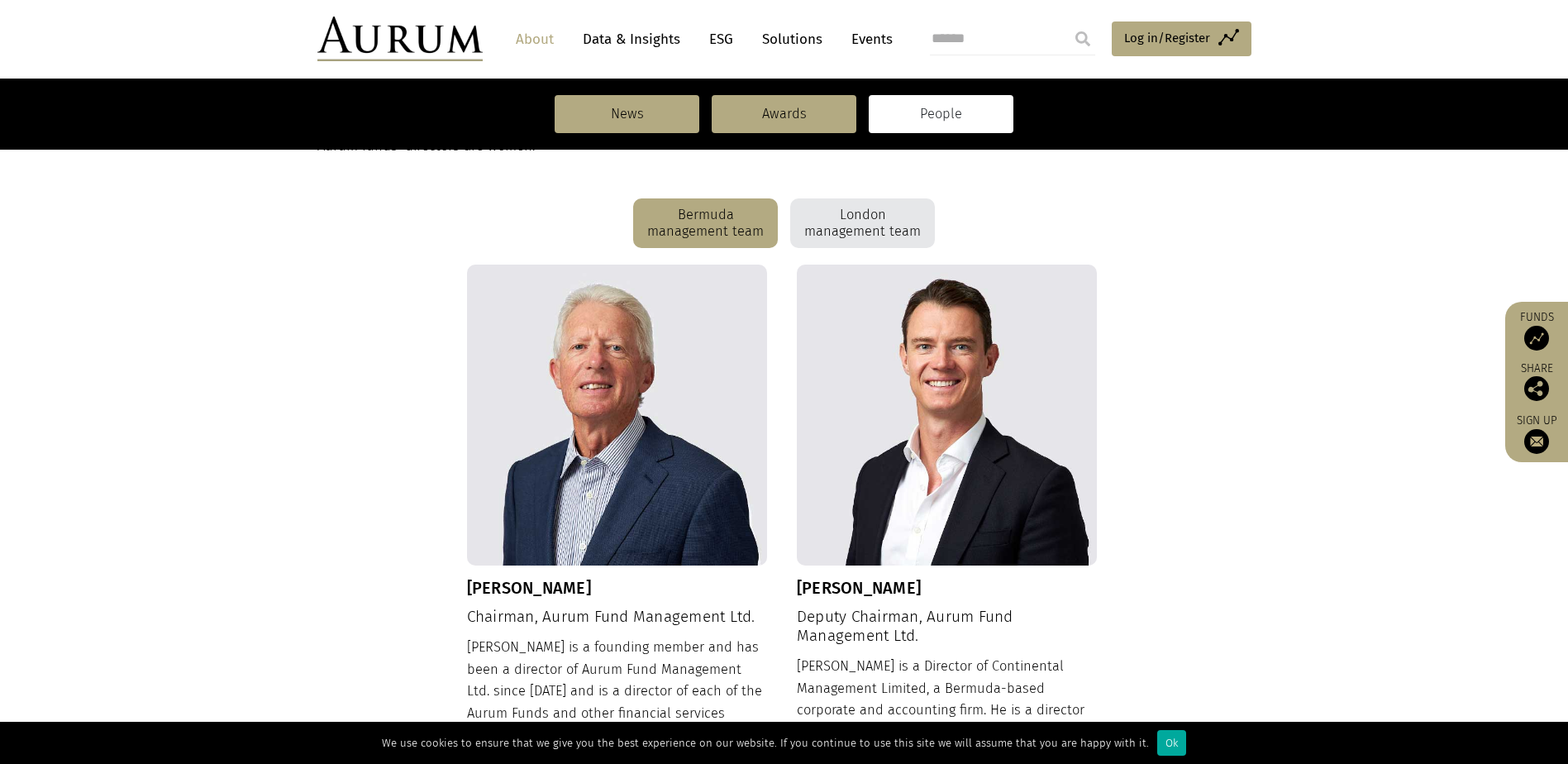
scroll to position [743, 0]
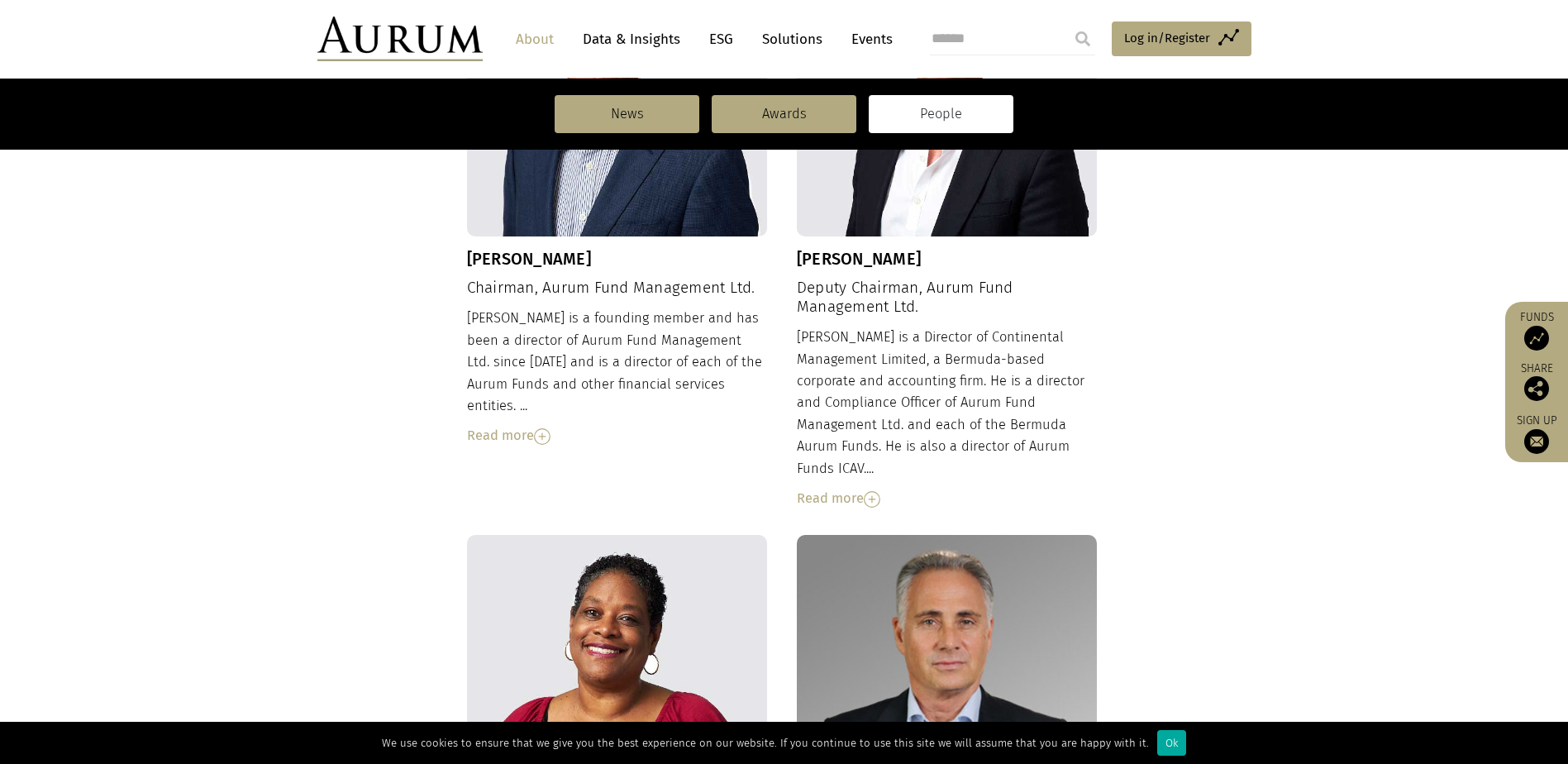
click at [539, 425] on div "Read more" at bounding box center [617, 435] width 300 height 22
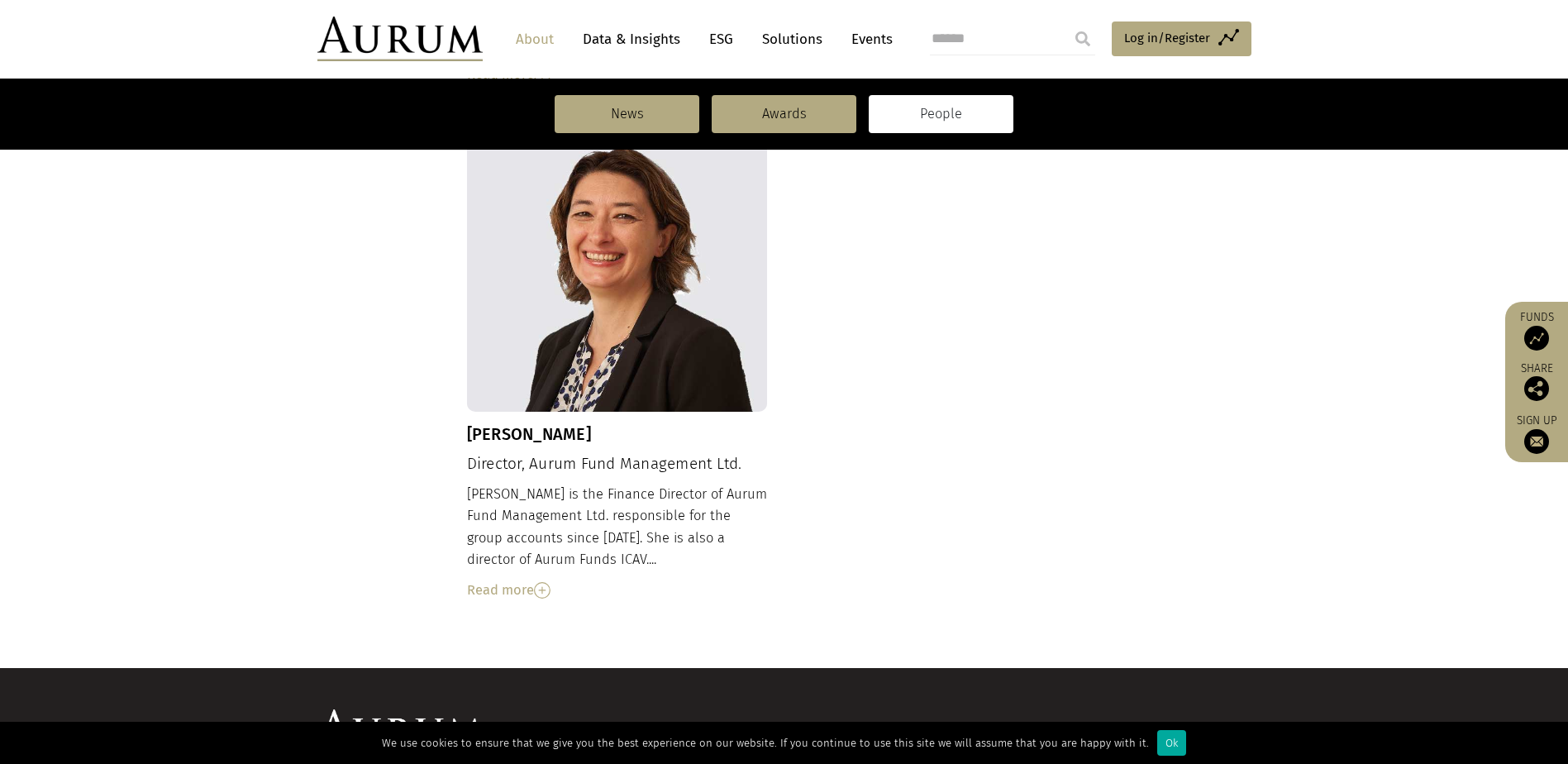
scroll to position [1878, 0]
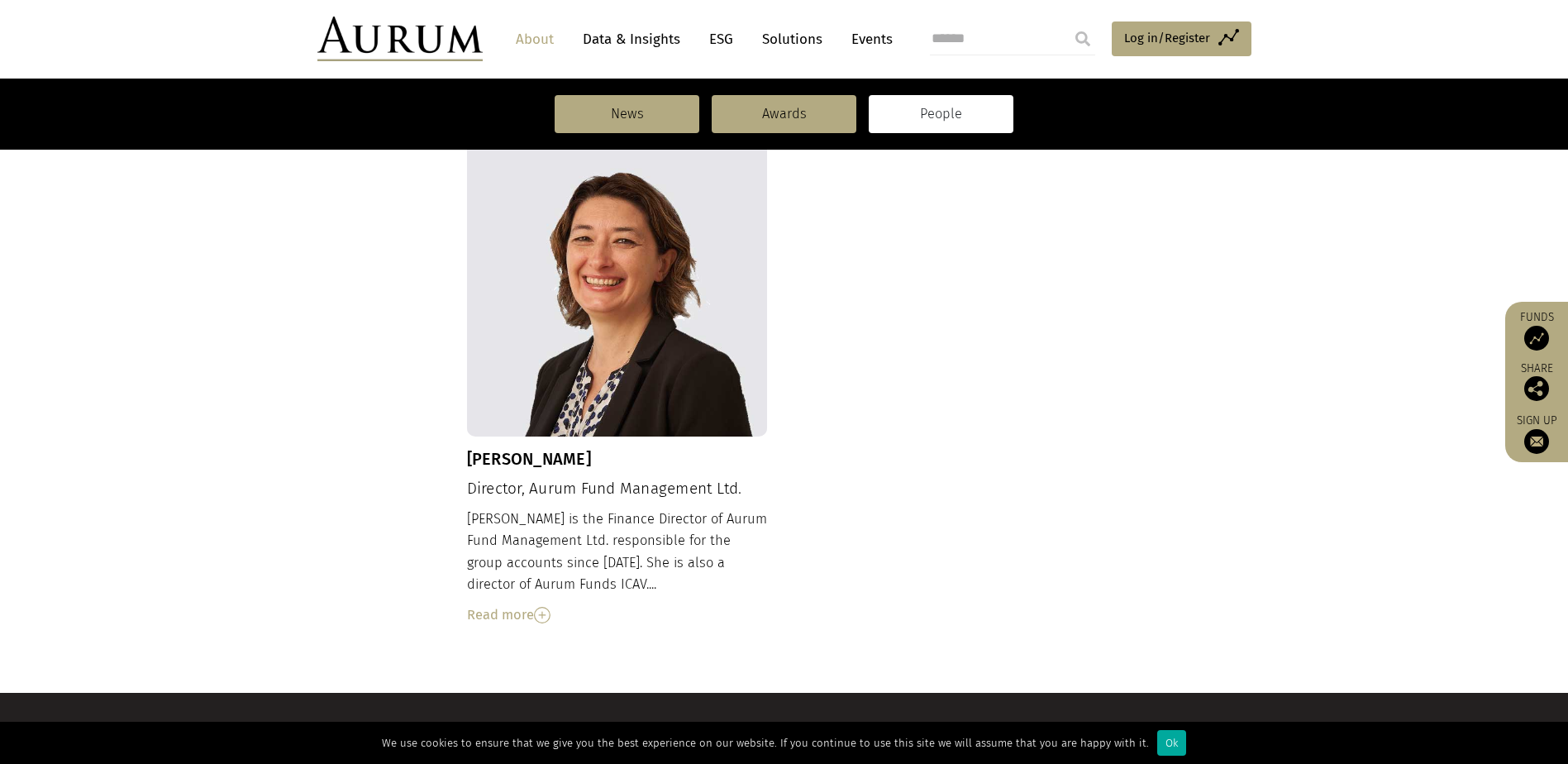
click at [899, 114] on link "People" at bounding box center [941, 114] width 144 height 38
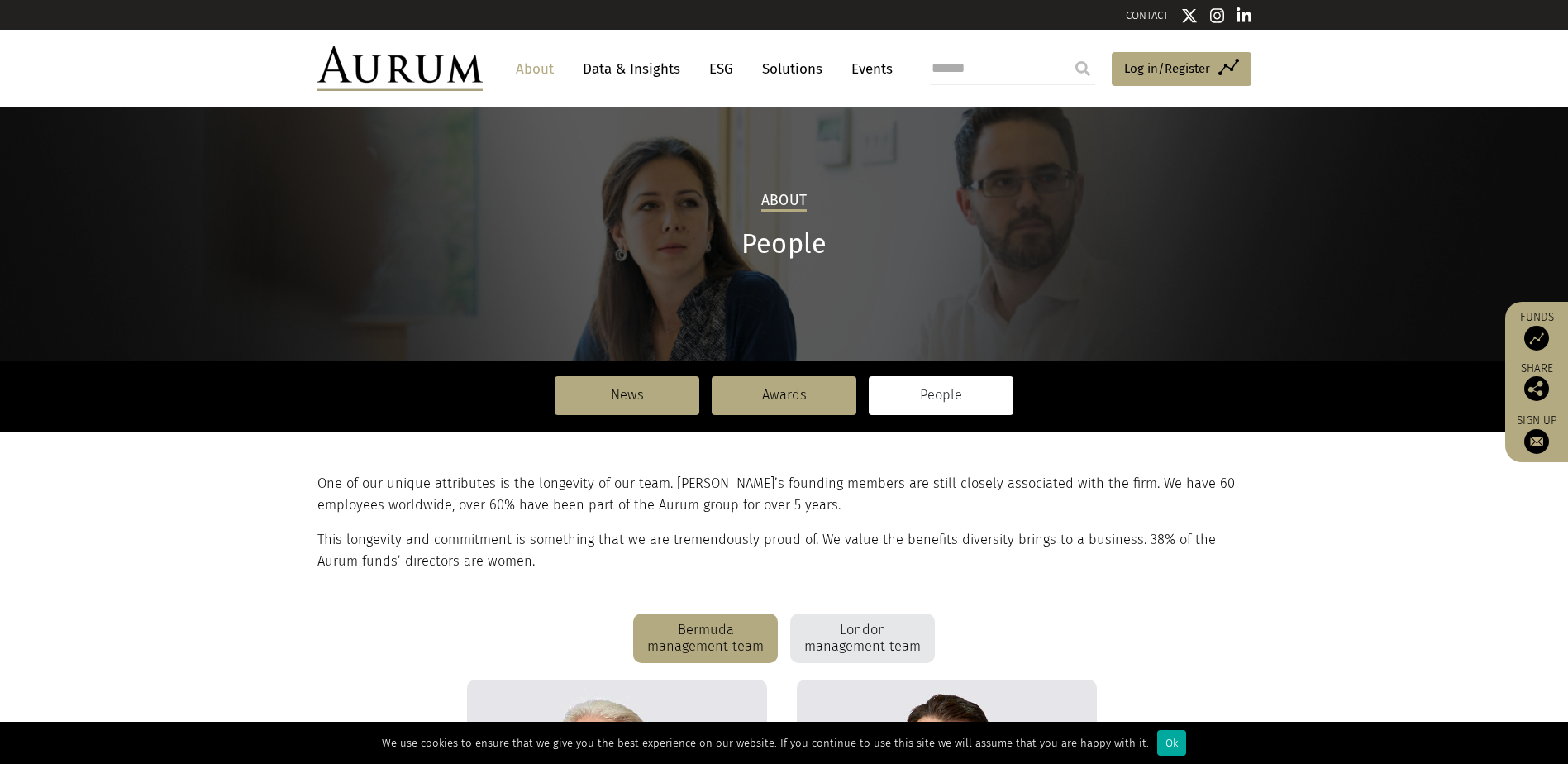
click at [843, 627] on div "London management team" at bounding box center [862, 638] width 144 height 50
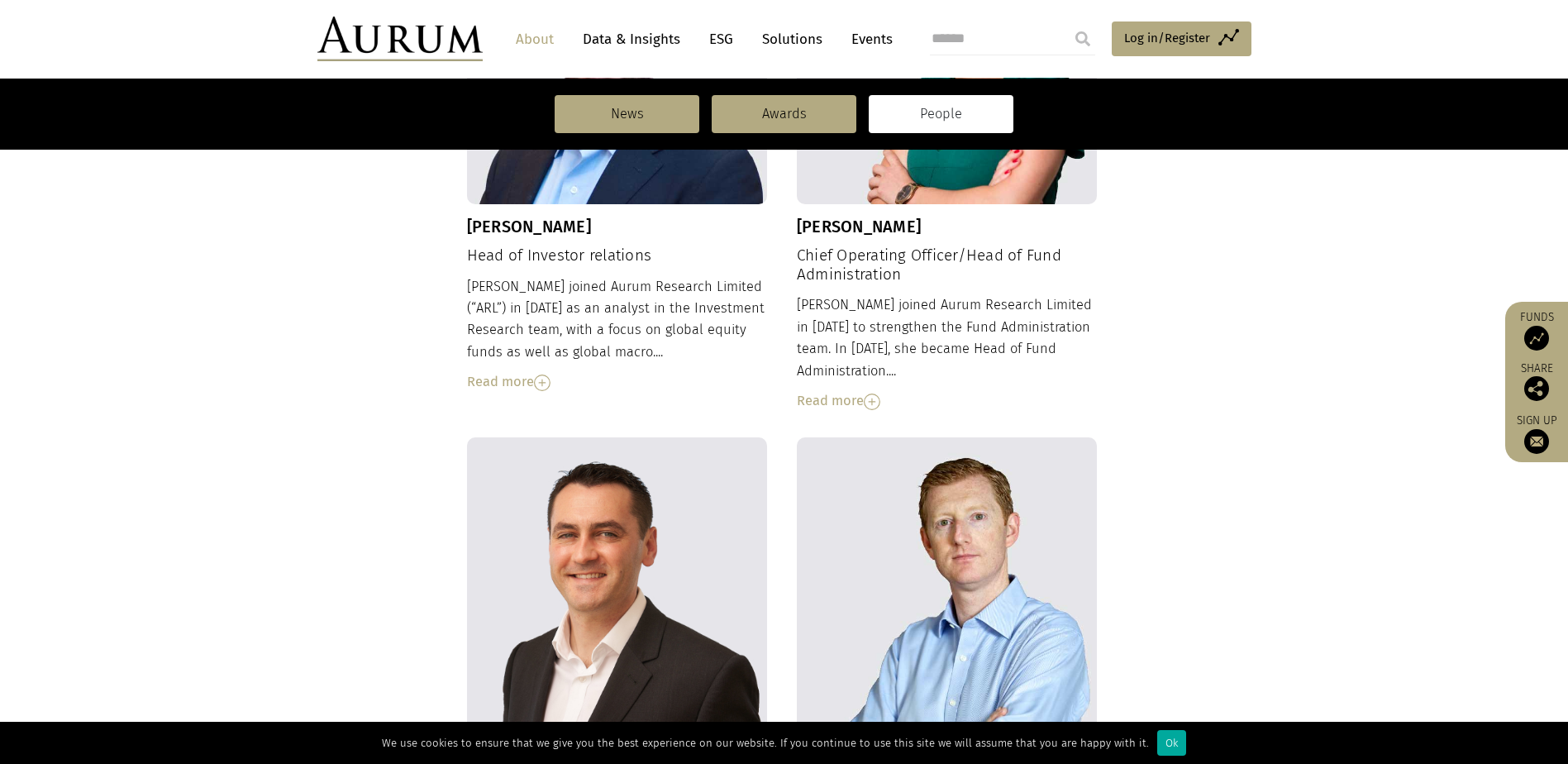
scroll to position [1570, 0]
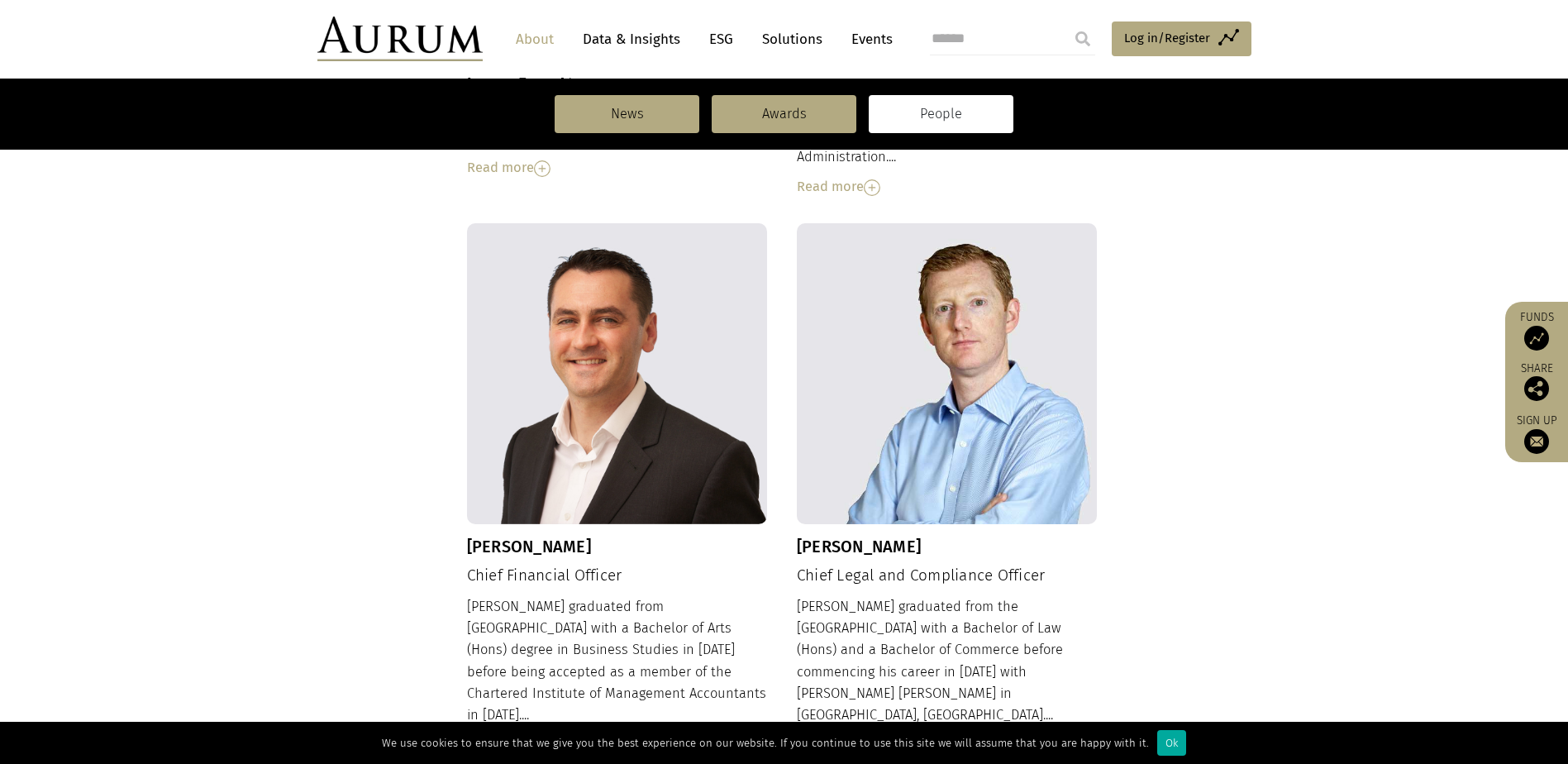
click at [509, 735] on div "Read more" at bounding box center [617, 745] width 300 height 22
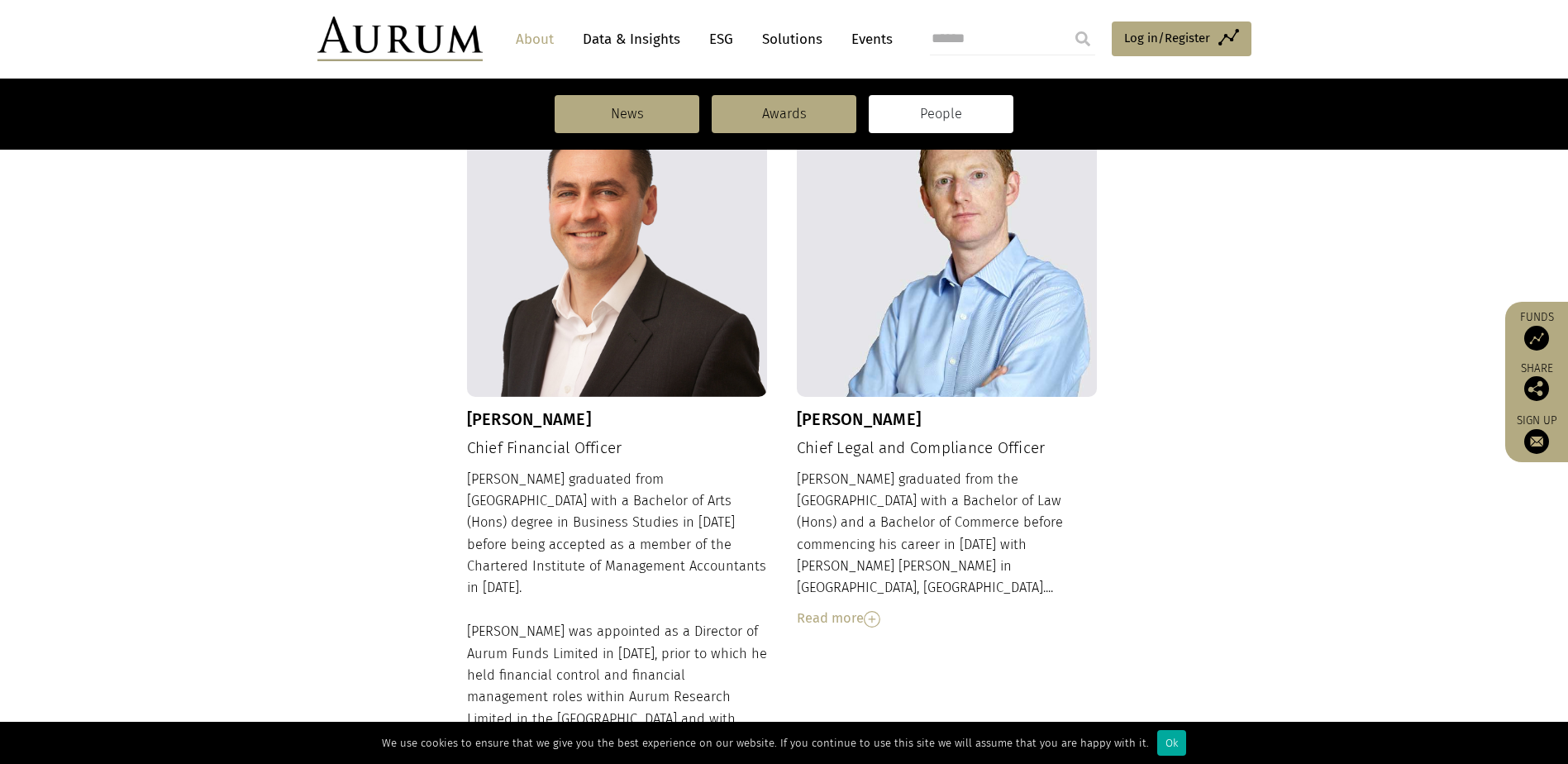
scroll to position [1818, 0]
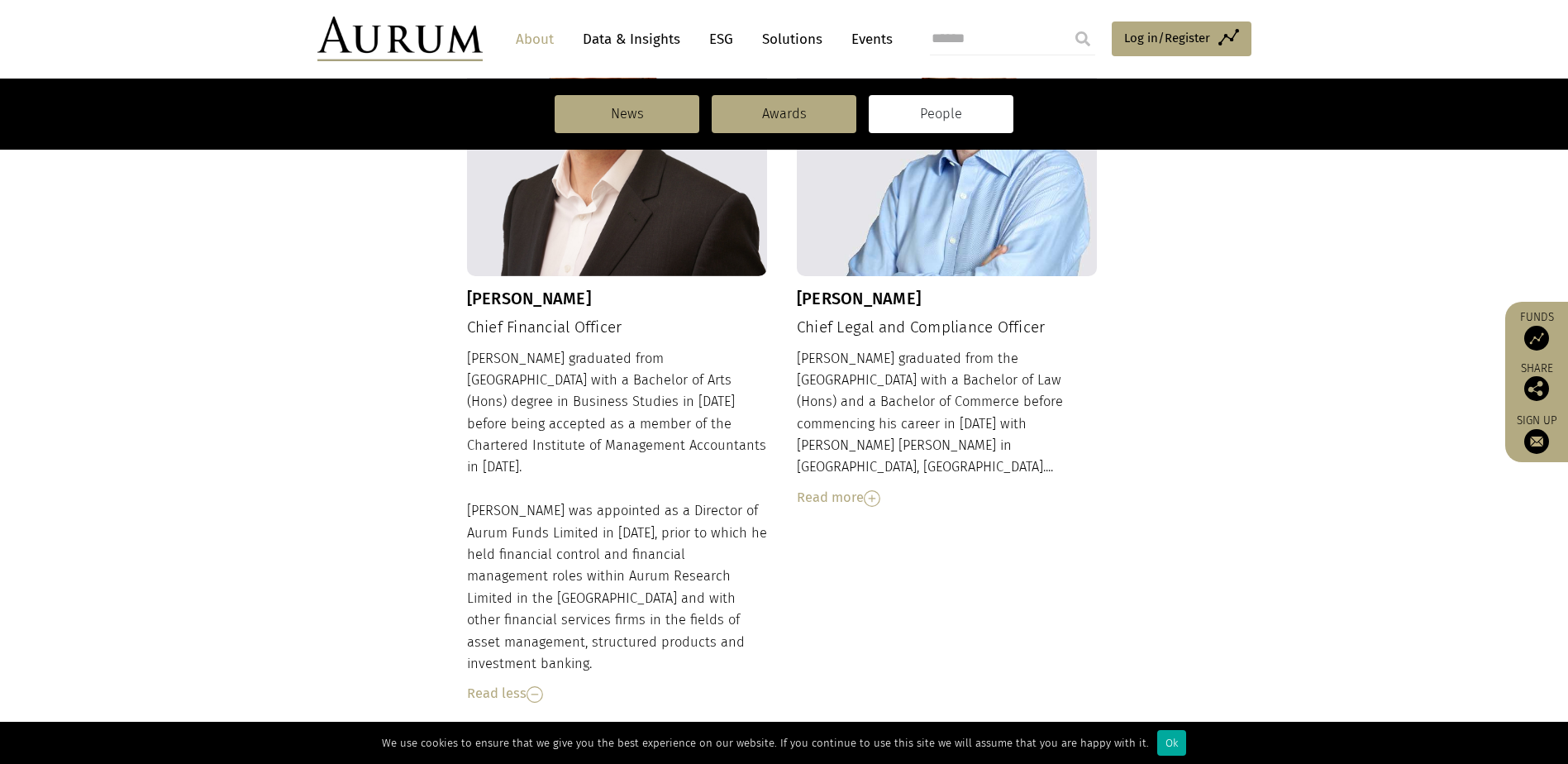
drag, startPoint x: 587, startPoint y: 259, endPoint x: 469, endPoint y: 261, distance: 118.0
click at [469, 288] on h3 "[PERSON_NAME]" at bounding box center [617, 298] width 300 height 20
drag, startPoint x: 469, startPoint y: 261, endPoint x: 483, endPoint y: 257, distance: 14.6
copy h3 "[PERSON_NAME]"
